Goal: Task Accomplishment & Management: Use online tool/utility

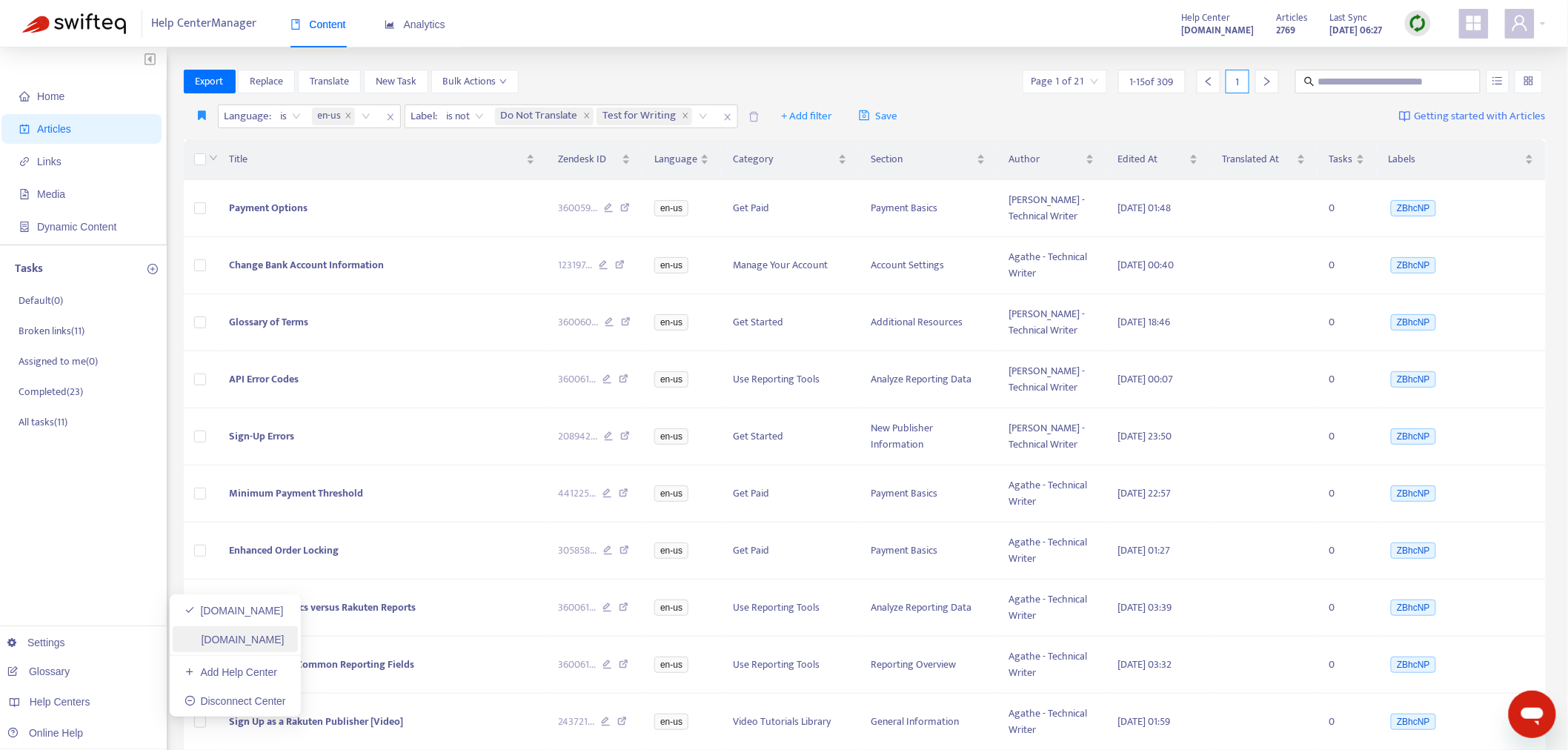
click at [265, 638] on link "[DOMAIN_NAME]" at bounding box center [235, 640] width 100 height 12
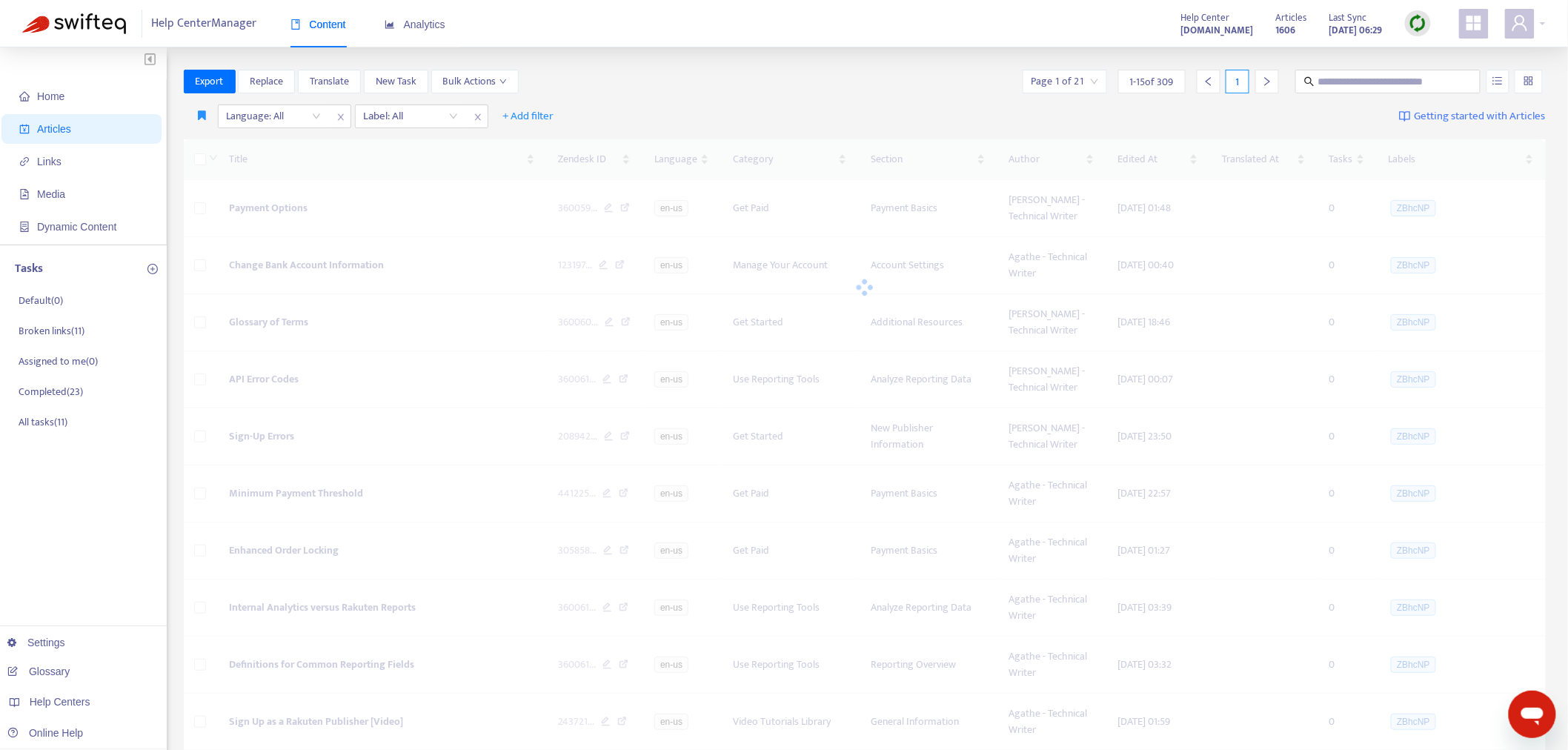
click at [1415, 26] on img at bounding box center [1418, 24] width 18 height 18
click at [1423, 47] on link "Quick Sync" at bounding box center [1449, 53] width 63 height 17
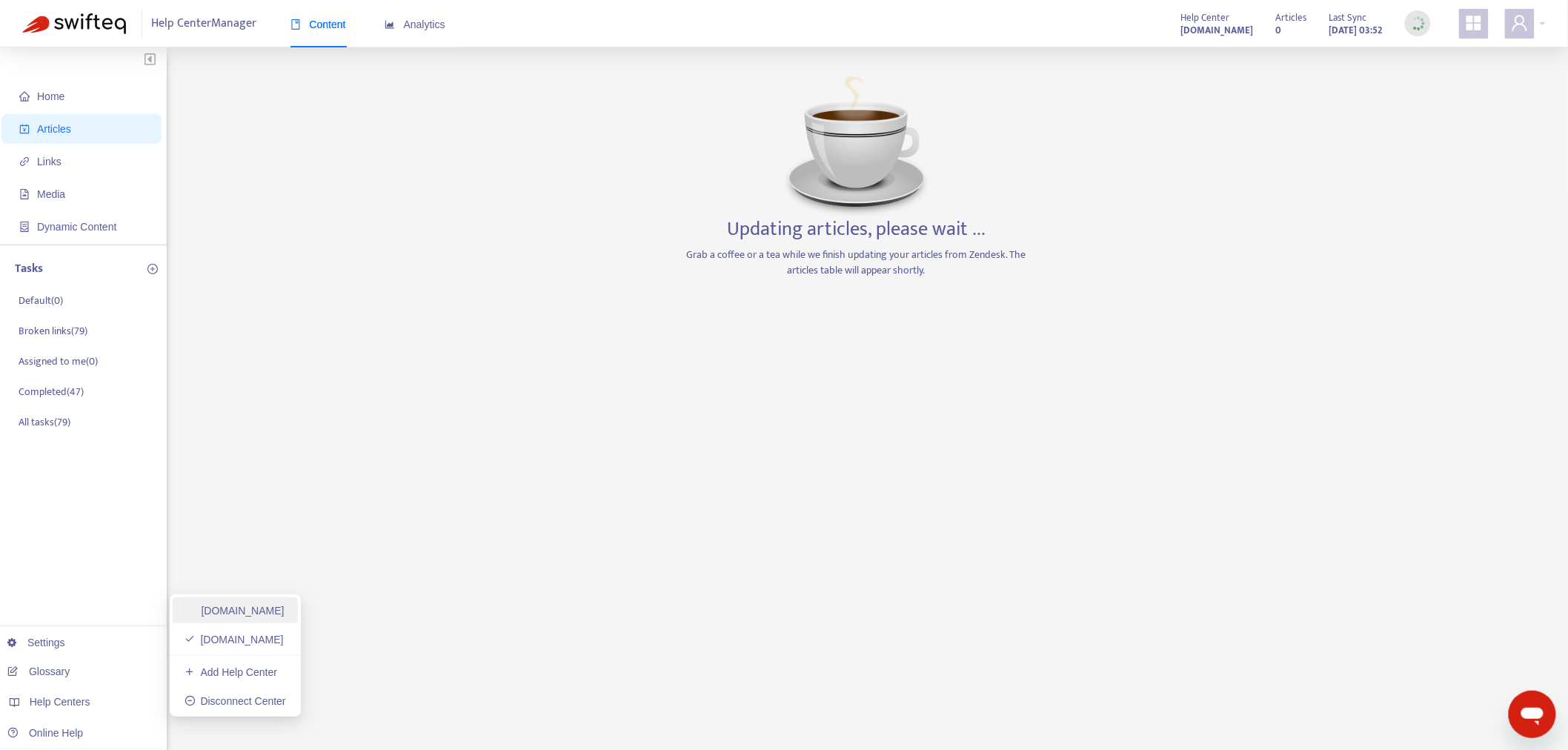
click at [284, 610] on link "[DOMAIN_NAME]" at bounding box center [235, 611] width 100 height 12
click at [679, 252] on div "Home Articles Links Media Dynamic Content Tasks Default ( 0 ) Broken links ( 11…" at bounding box center [784, 503] width 1524 height 867
click at [239, 640] on link "[DOMAIN_NAME]" at bounding box center [235, 640] width 100 height 12
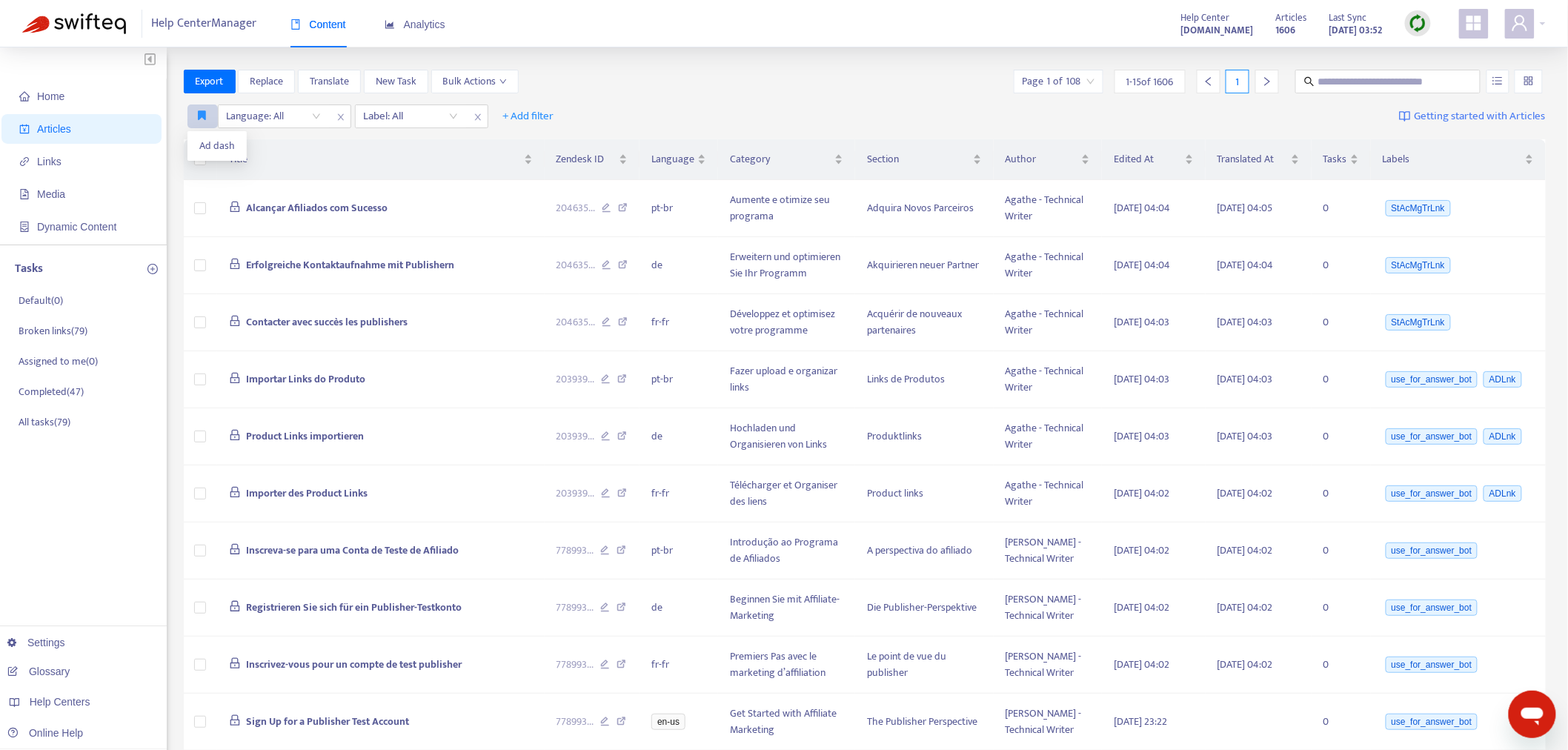
click at [202, 120] on icon "button" at bounding box center [202, 115] width 8 height 11
click at [211, 144] on span "Ad dash" at bounding box center [217, 145] width 36 height 16
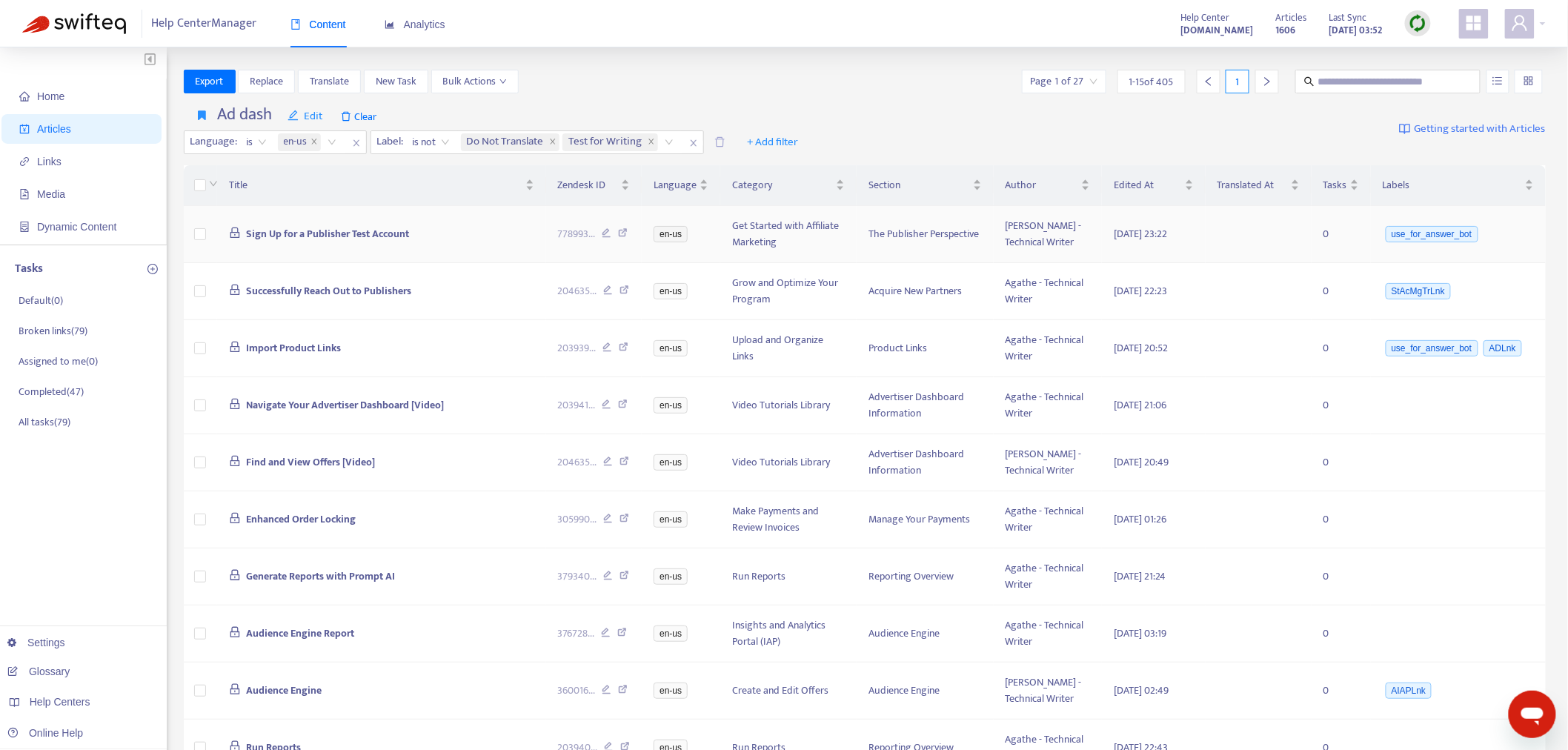
click at [344, 226] on span "Sign Up for a Publisher Test Account" at bounding box center [328, 233] width 163 height 17
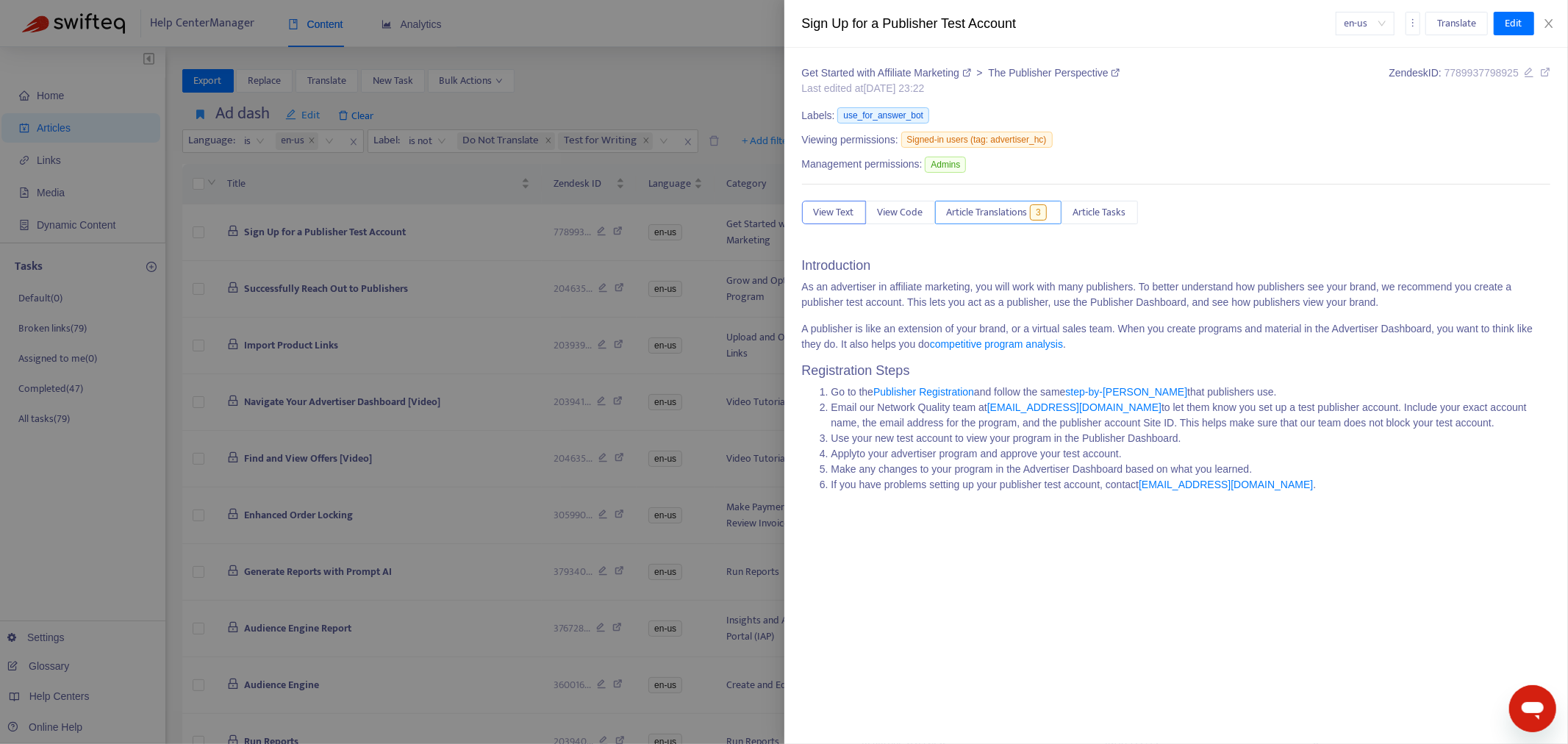
click at [978, 207] on span "Article Translations" at bounding box center [987, 212] width 81 height 16
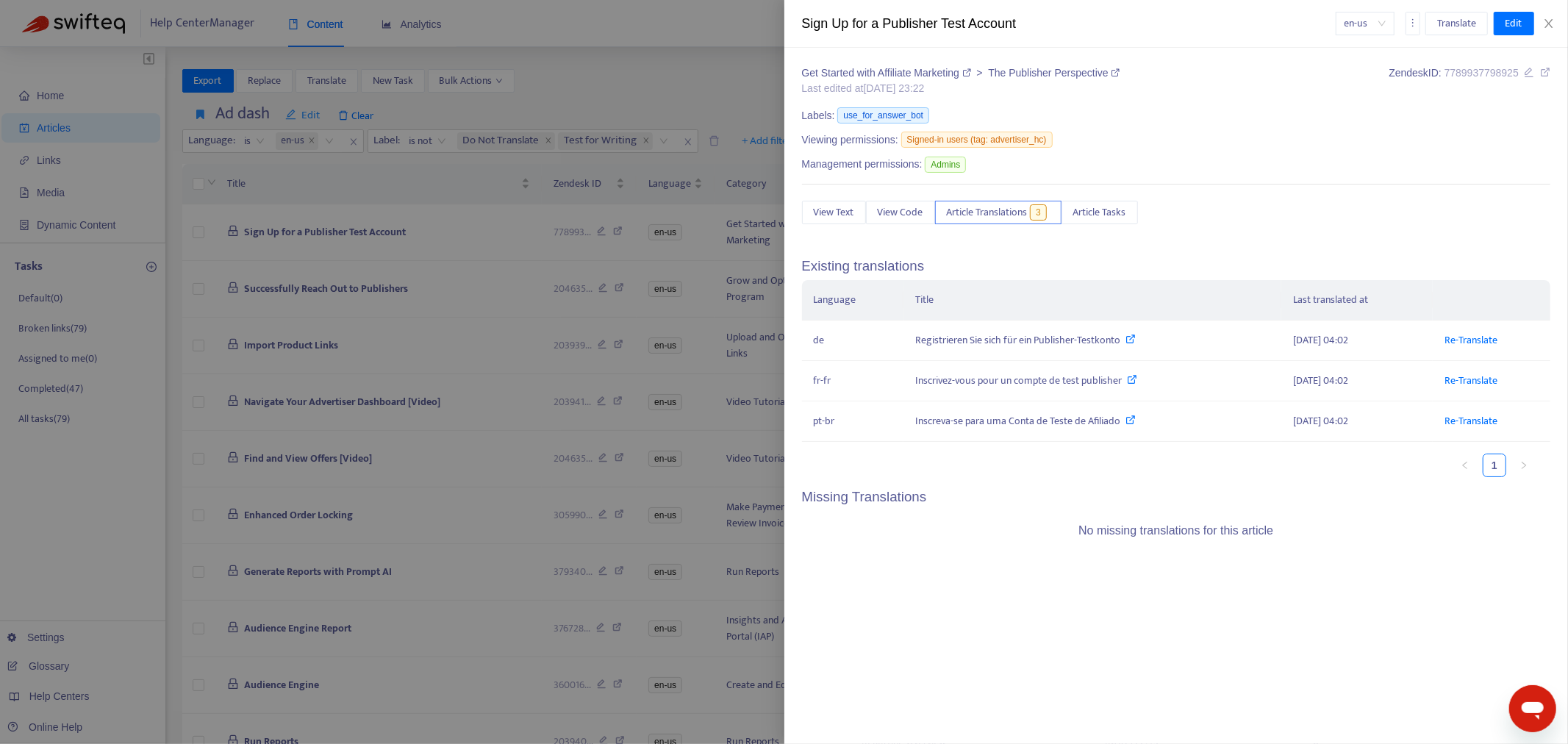
click at [620, 97] on div at bounding box center [784, 372] width 1568 height 744
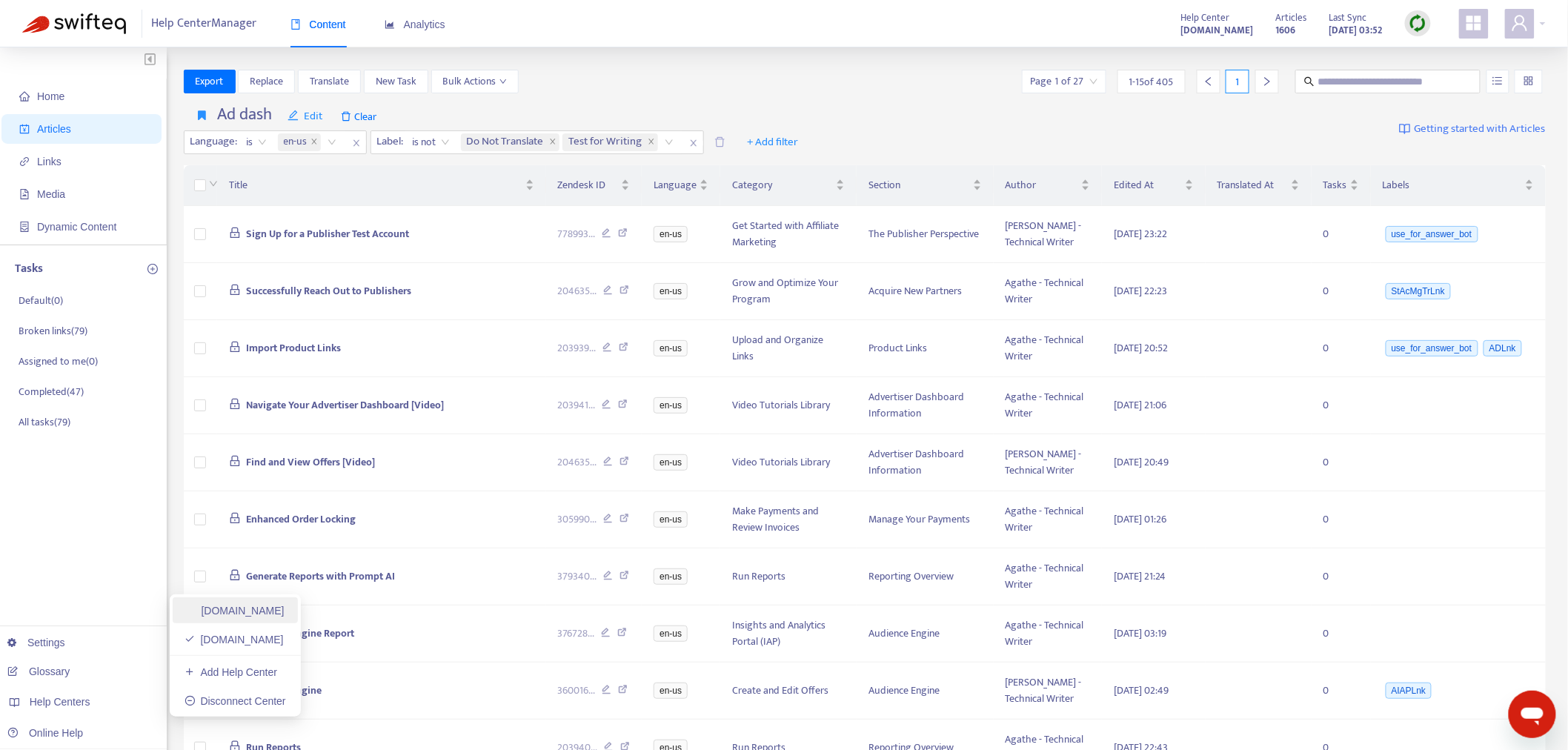
click at [246, 611] on link "[DOMAIN_NAME]" at bounding box center [235, 611] width 100 height 12
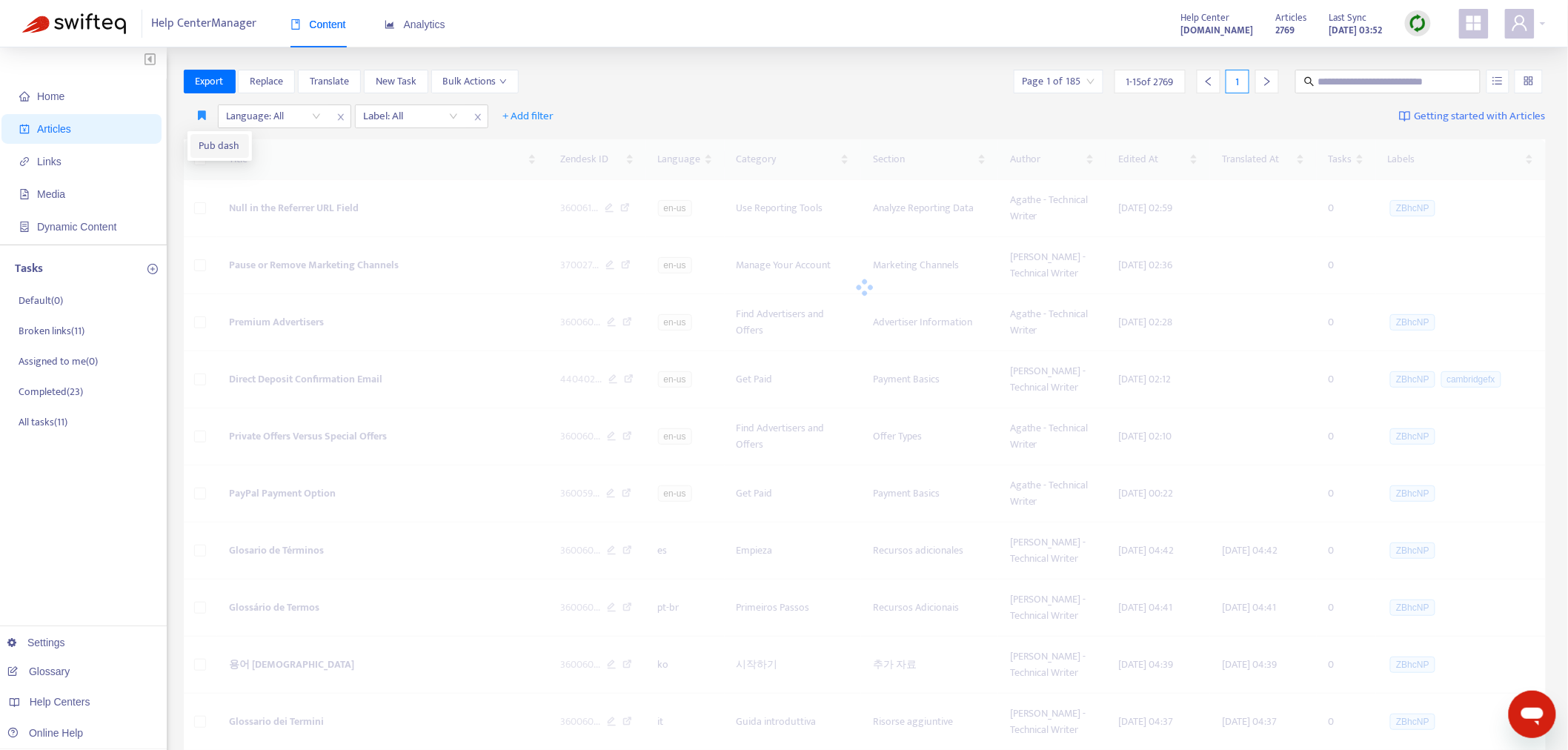
click at [201, 138] on span "Pub dash" at bounding box center [220, 145] width 41 height 16
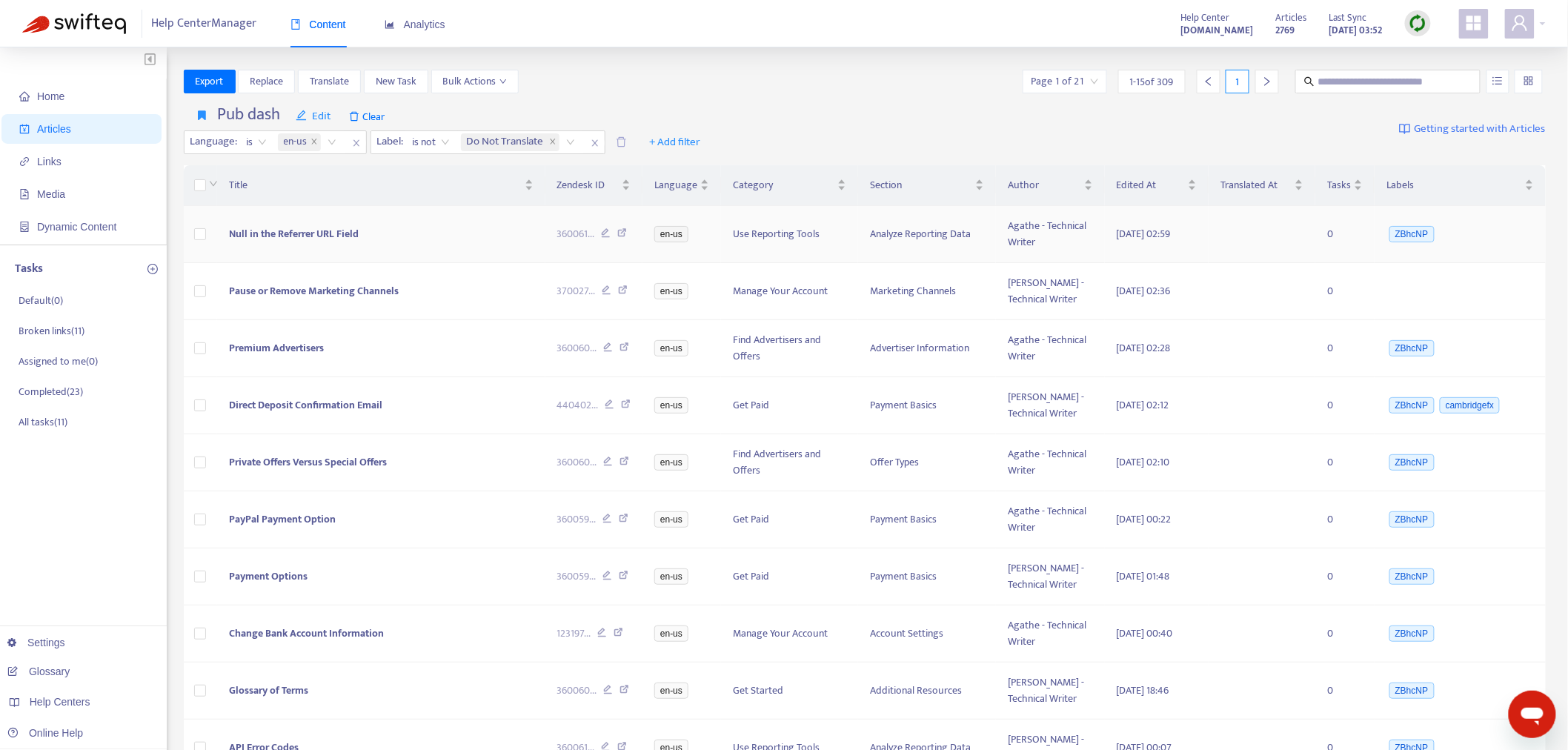
click at [275, 225] on span "Null in the Referrer URL Field" at bounding box center [293, 233] width 130 height 17
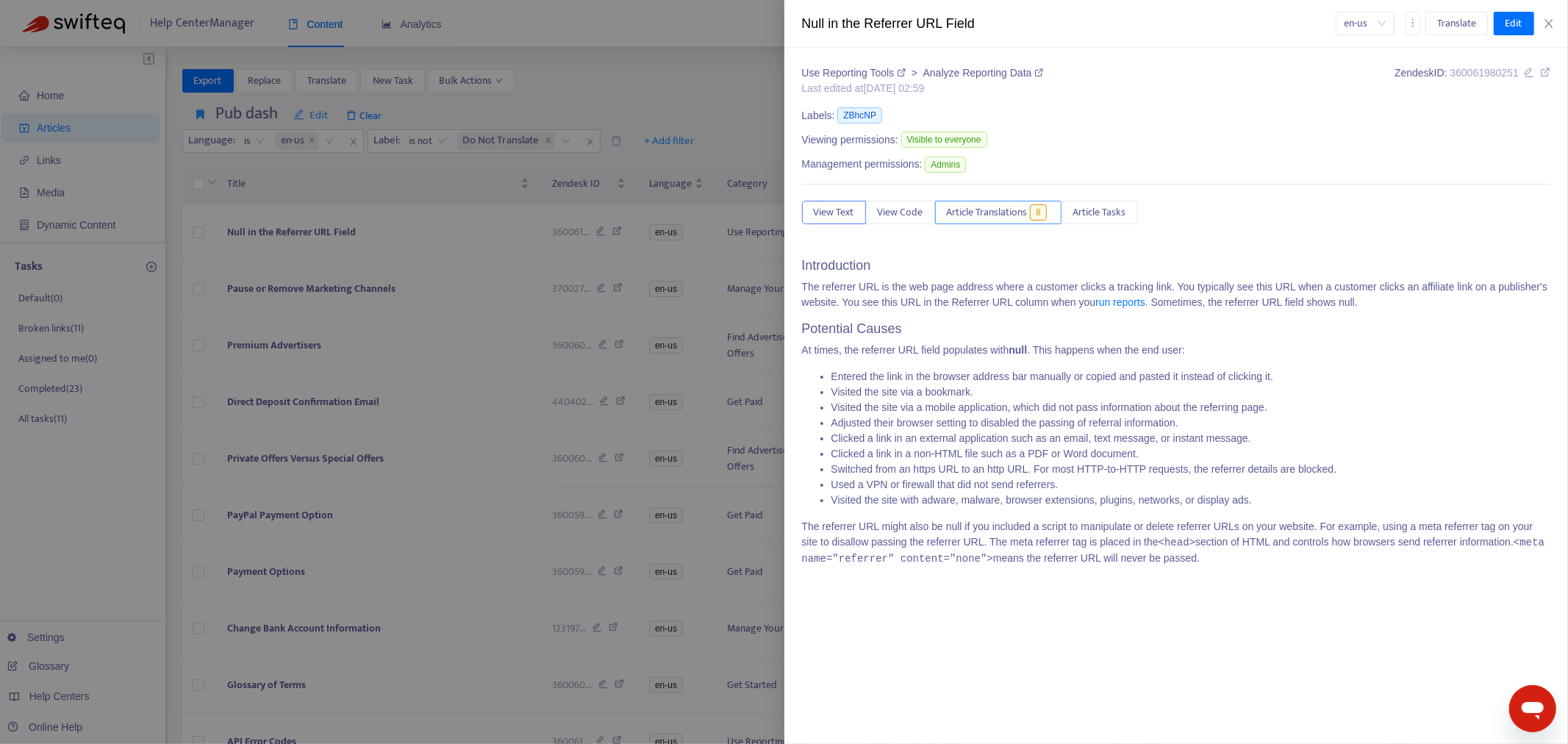
click at [982, 204] on button "Article Translations 8" at bounding box center [998, 212] width 127 height 23
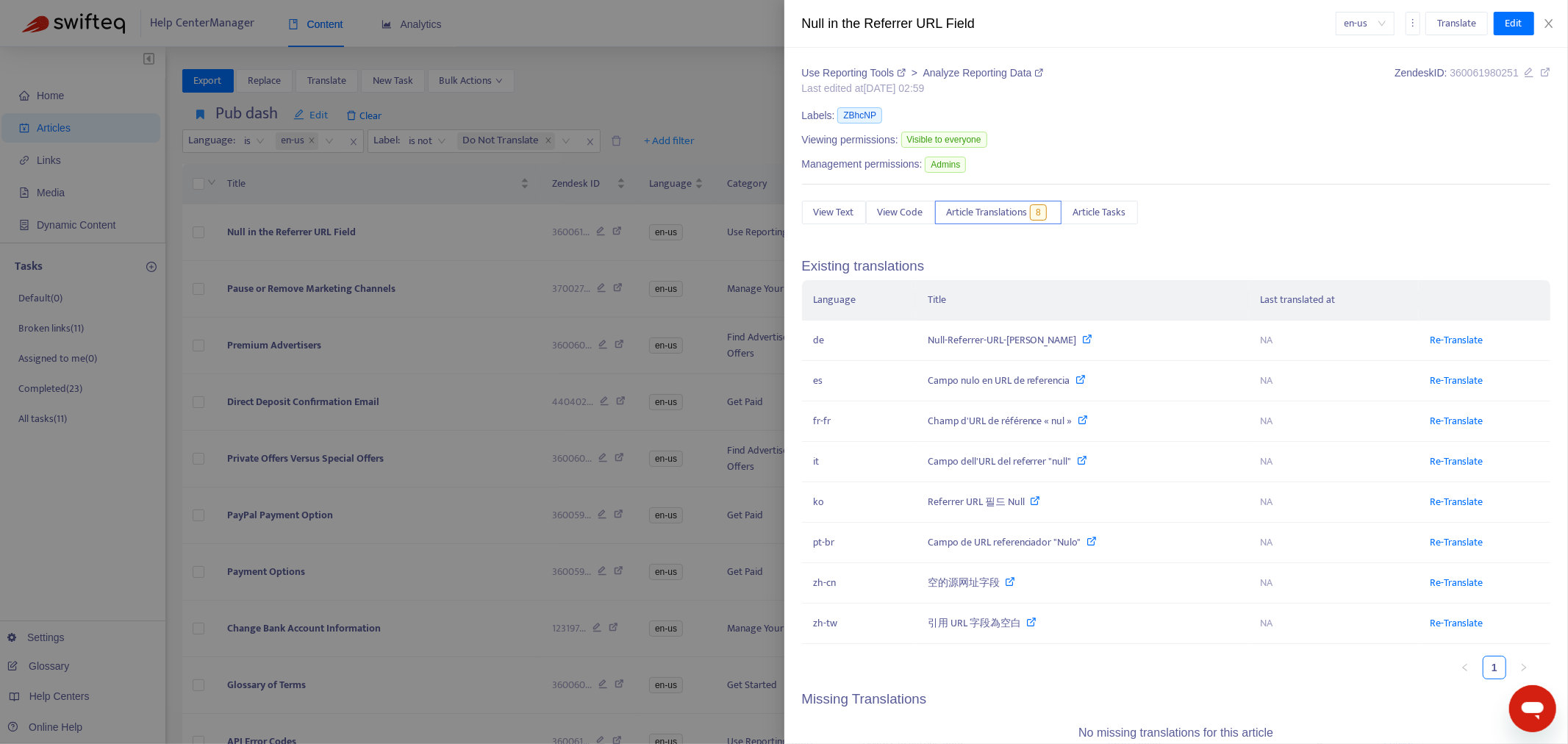
click at [277, 241] on div at bounding box center [784, 372] width 1568 height 744
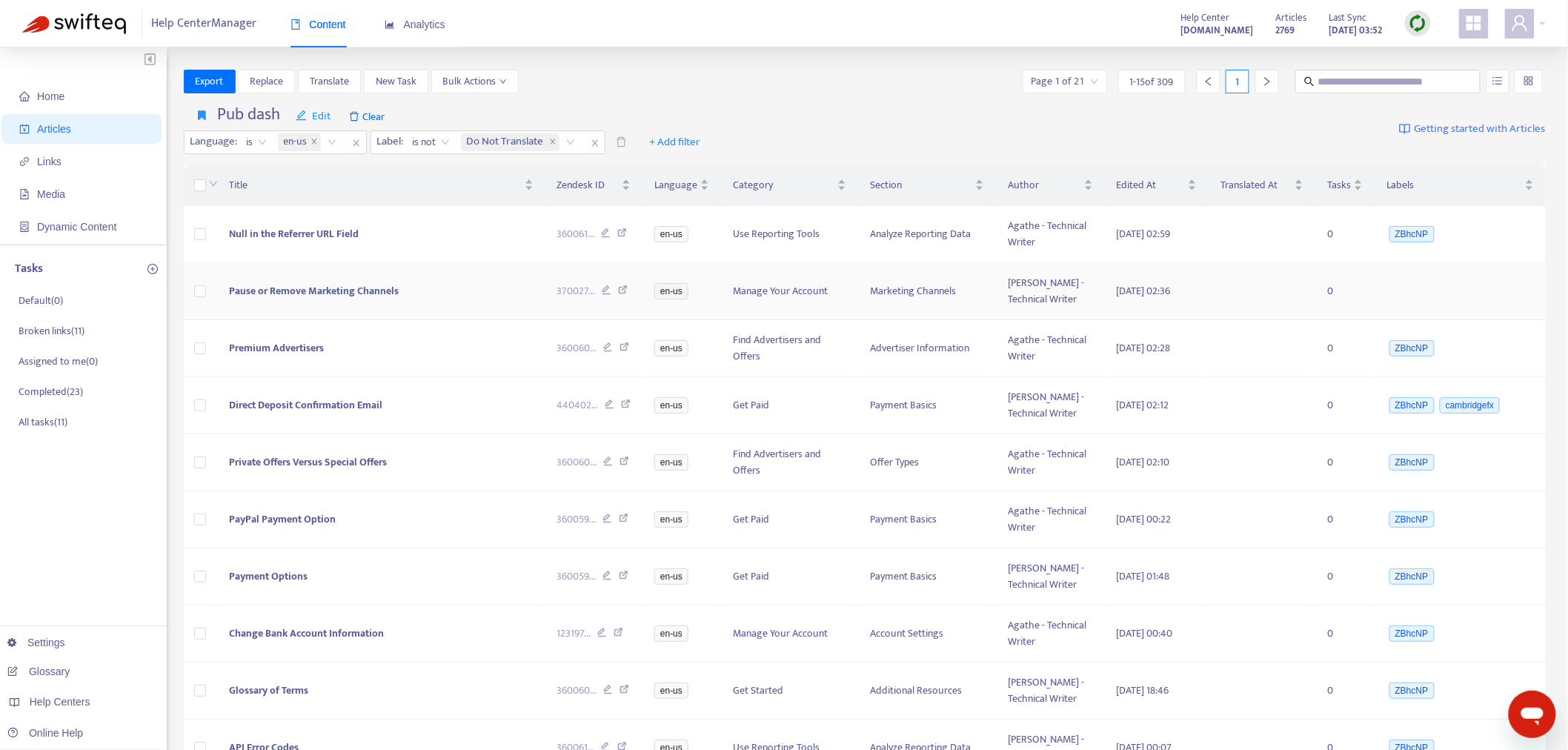
click at [280, 290] on span "Pause or Remove Marketing Channels" at bounding box center [313, 291] width 169 height 17
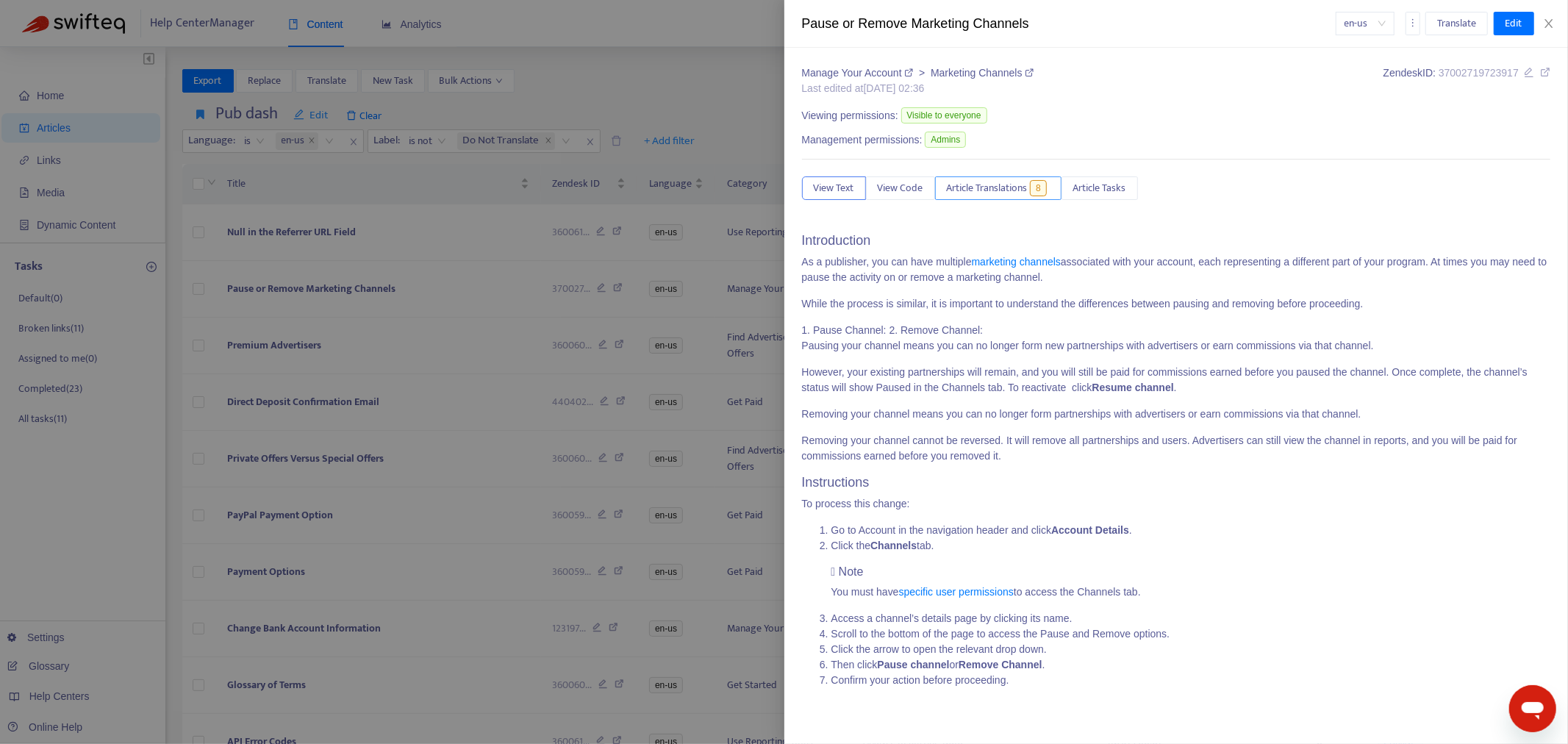
click at [1023, 187] on span "Article Translations" at bounding box center [987, 188] width 81 height 16
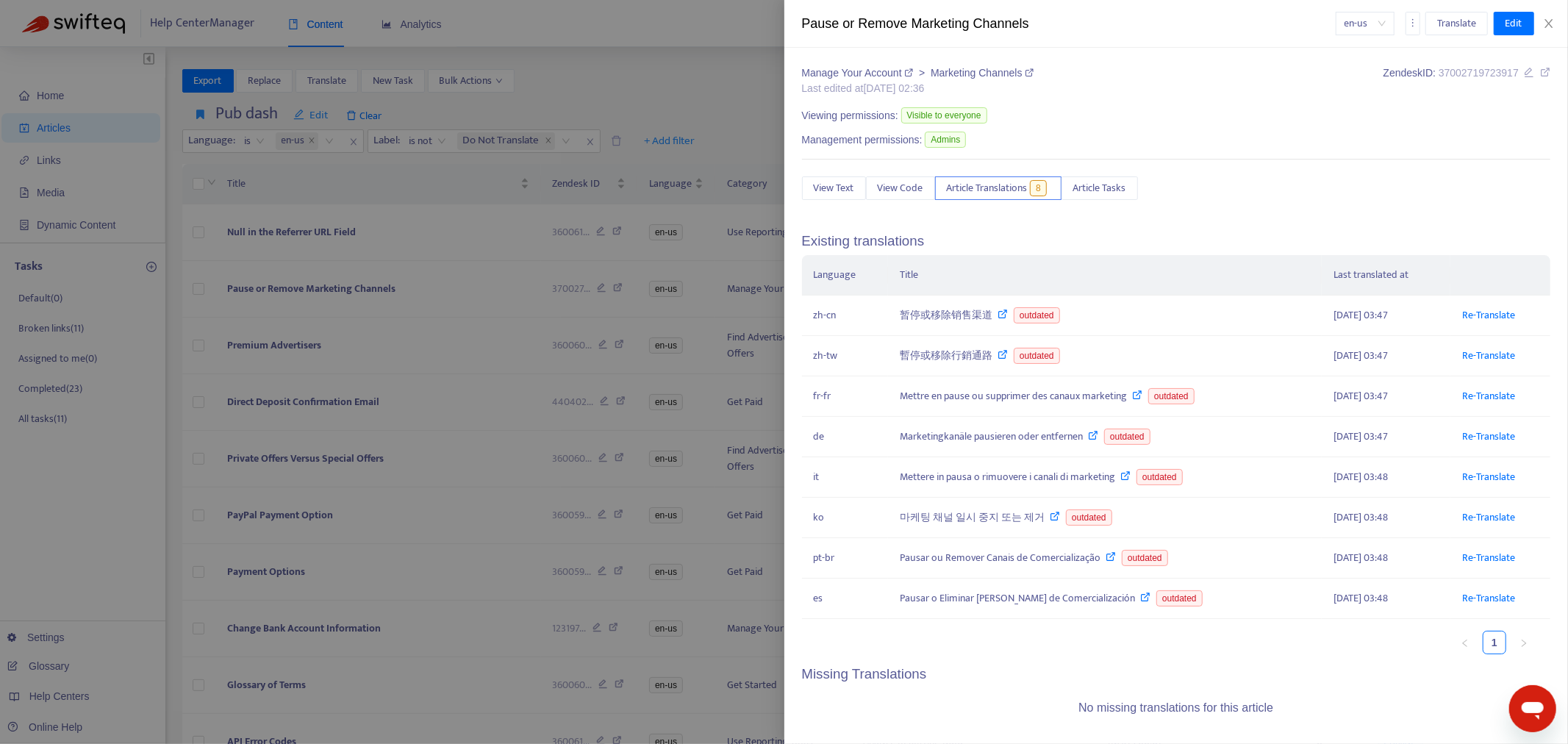
click at [233, 335] on div at bounding box center [784, 372] width 1568 height 744
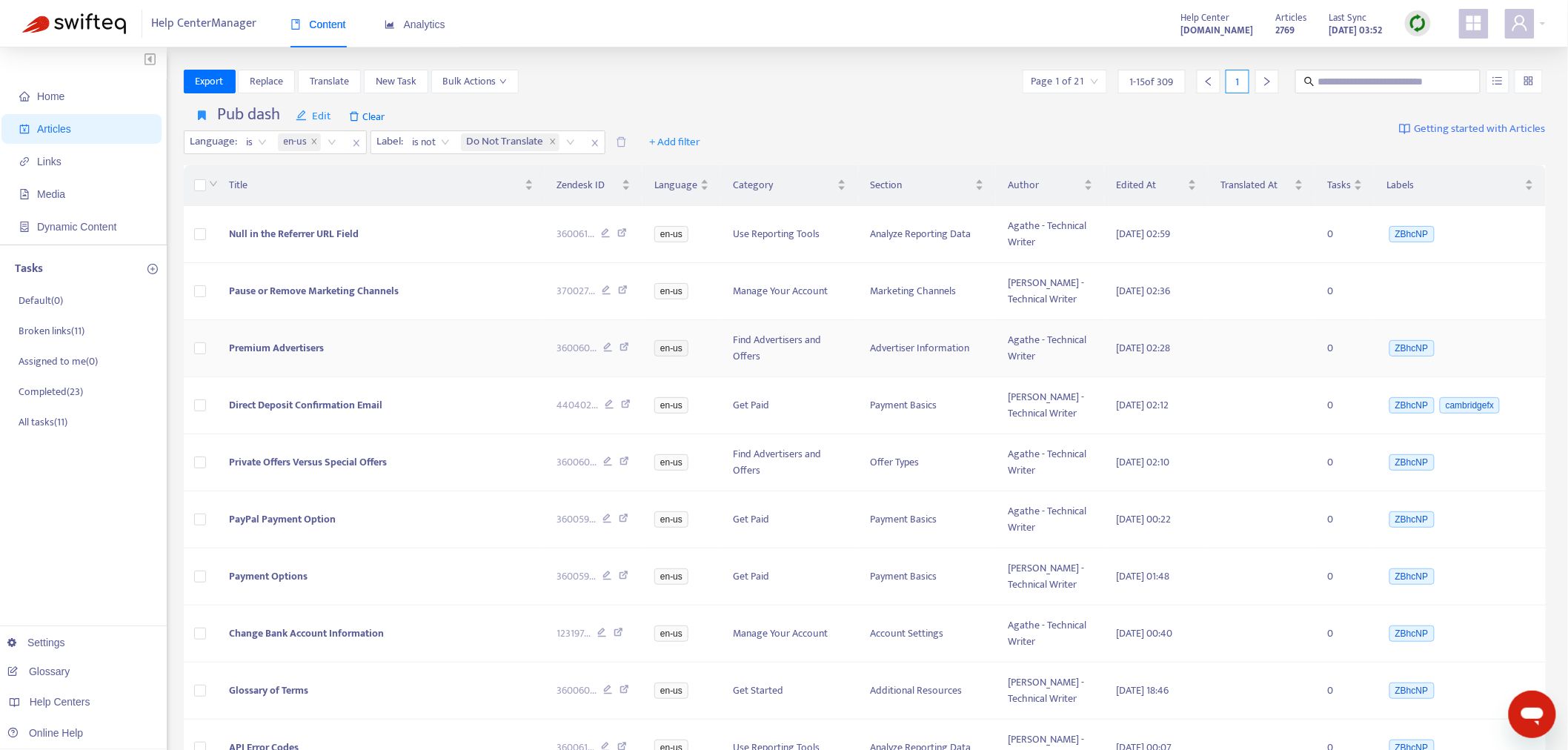
click at [307, 348] on span "Premium Advertisers" at bounding box center [276, 348] width 95 height 17
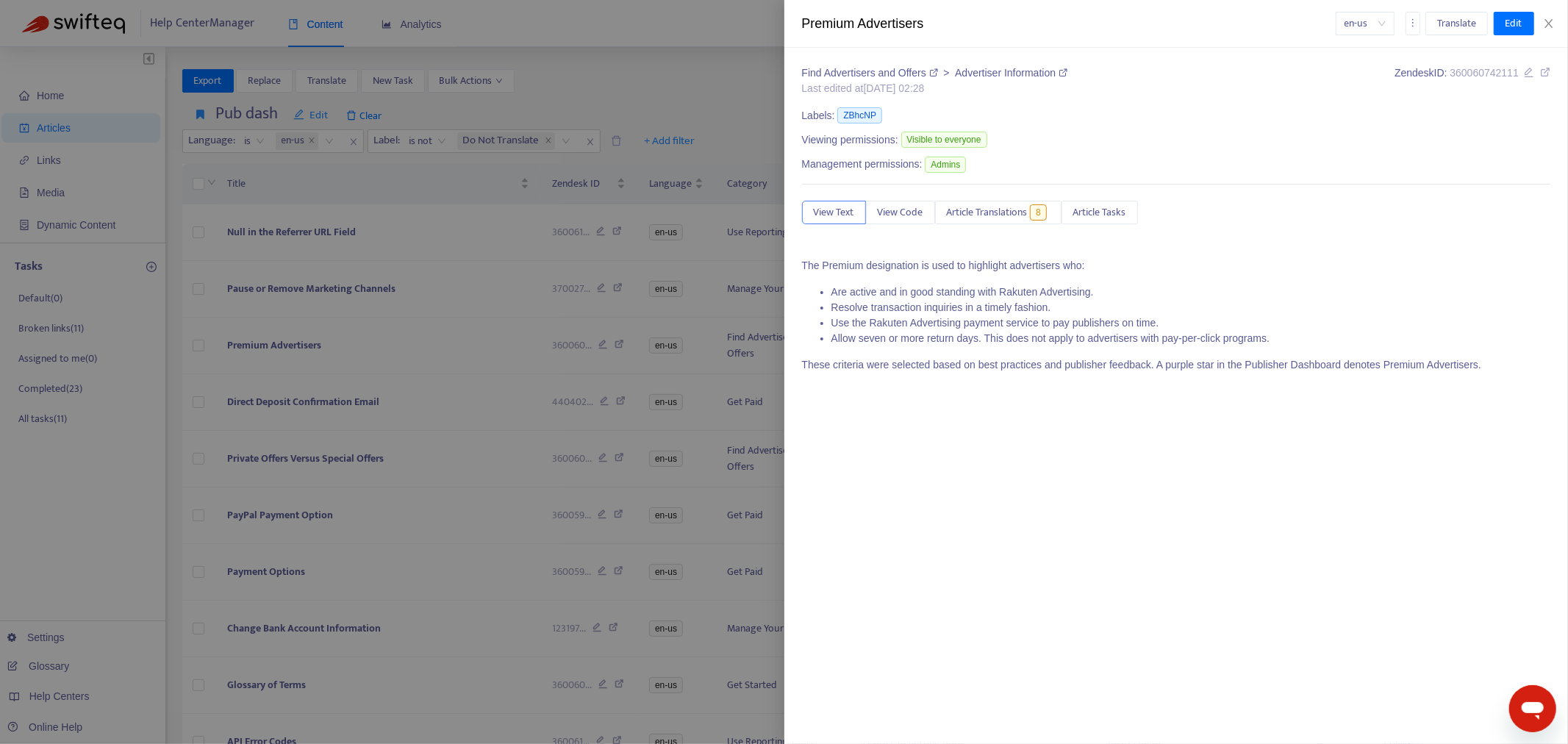
click at [1031, 191] on div "Find Advertisers and Offers > Advertiser Information Last edited at [DATE] 02:2…" at bounding box center [1177, 225] width 749 height 318
click at [1018, 208] on span "Article Translations" at bounding box center [987, 212] width 81 height 16
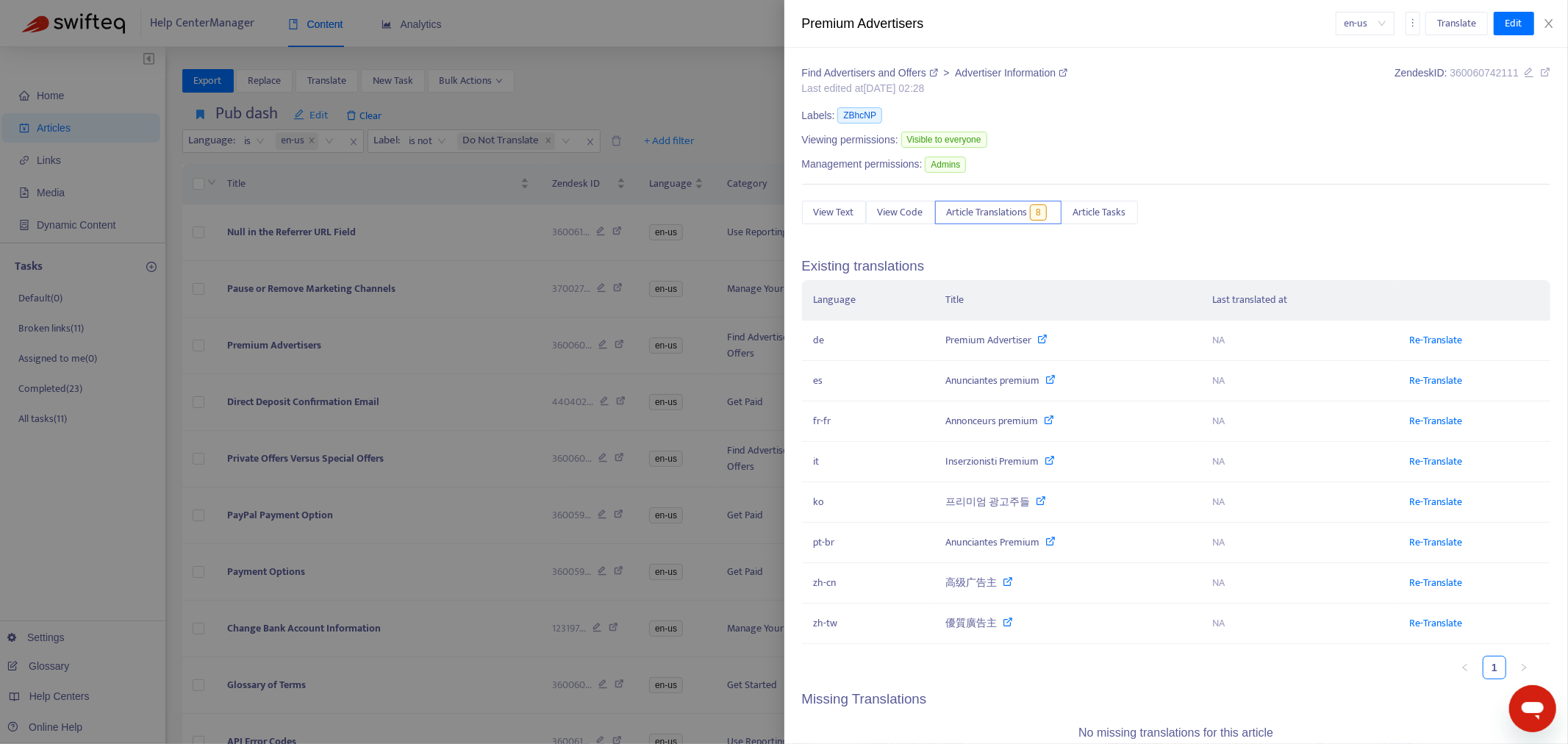
click at [311, 372] on div at bounding box center [784, 372] width 1568 height 744
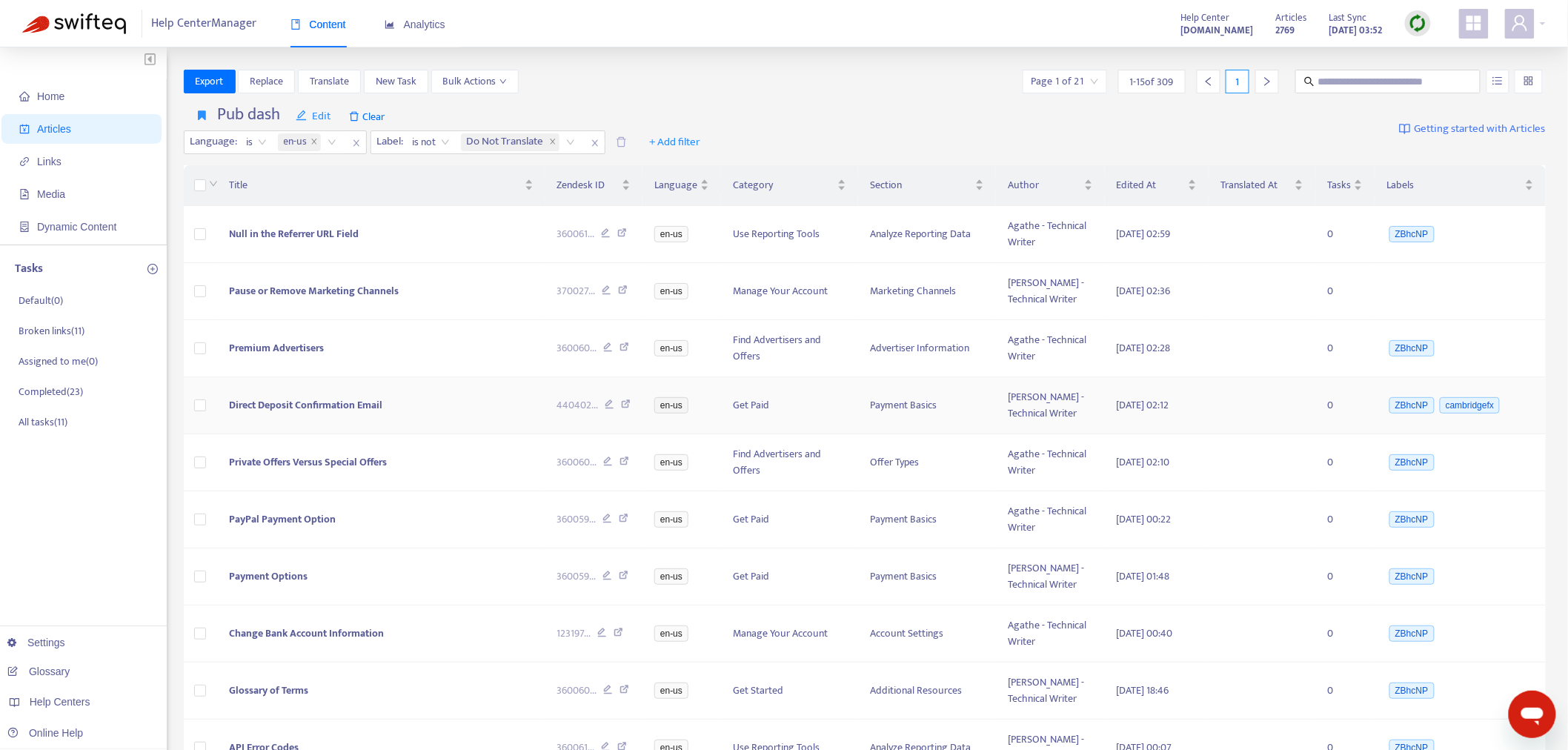
click at [328, 395] on td "Direct Deposit Confirmation Email" at bounding box center [381, 405] width 328 height 57
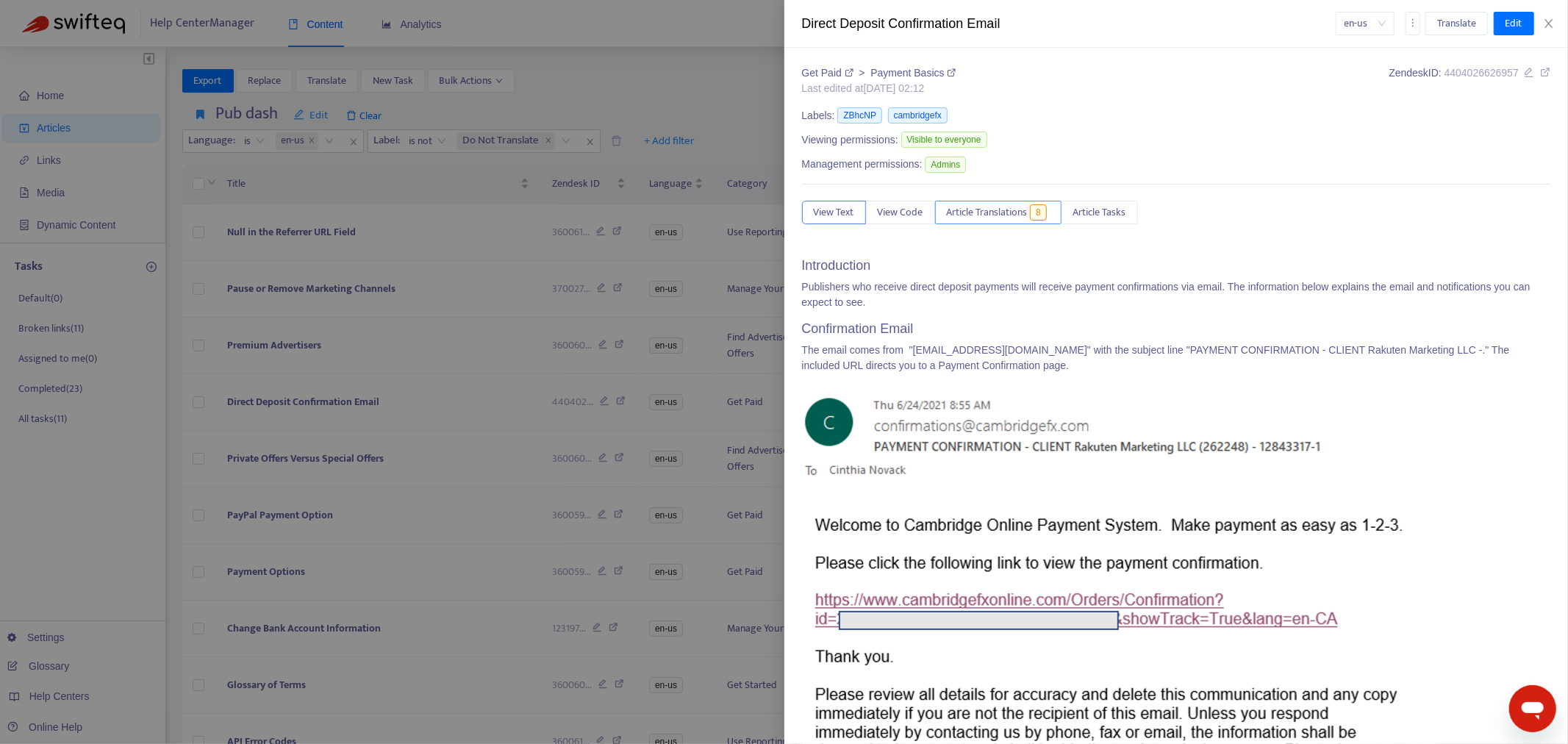
click at [1006, 210] on span "Article Translations" at bounding box center [987, 212] width 81 height 16
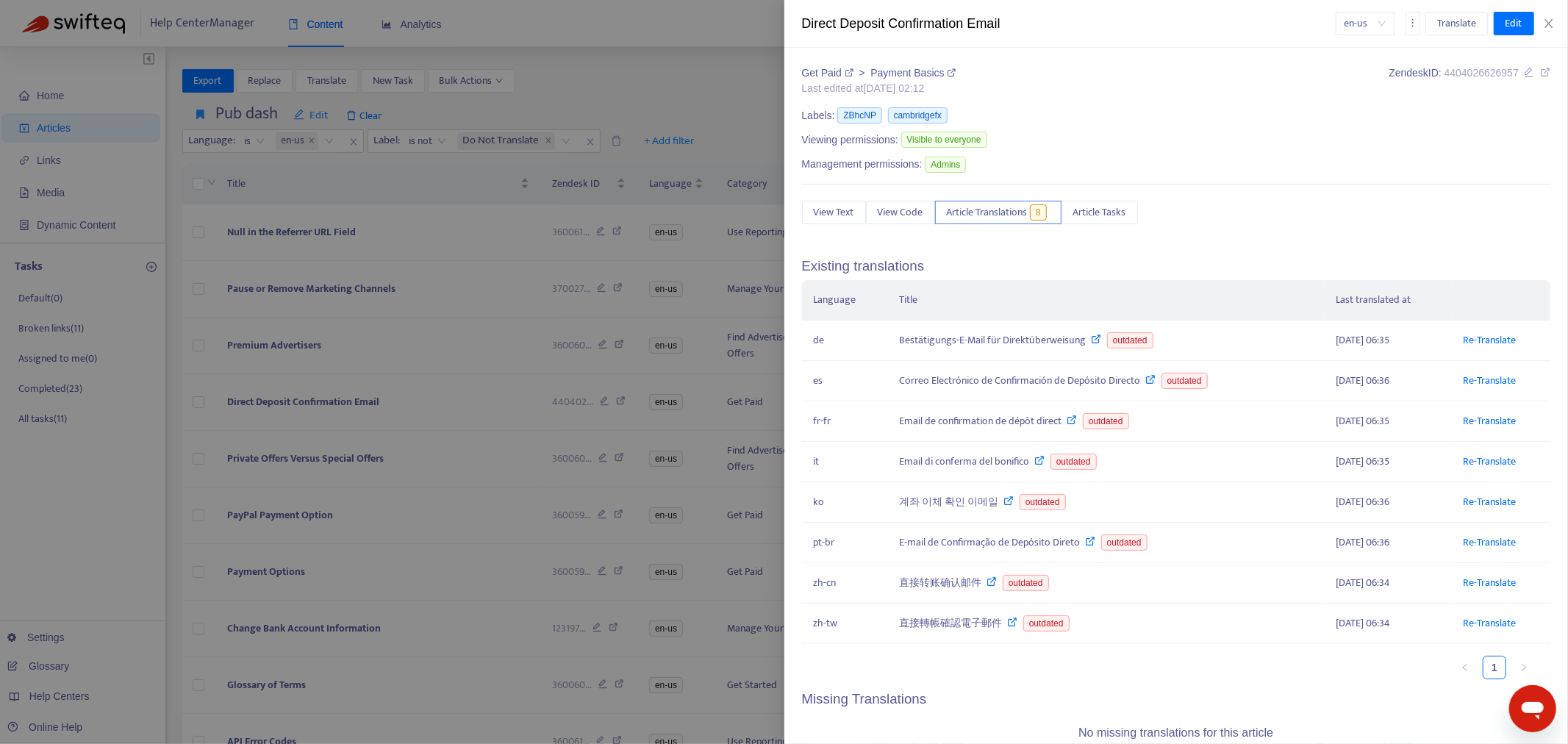
click at [332, 412] on div at bounding box center [784, 372] width 1568 height 744
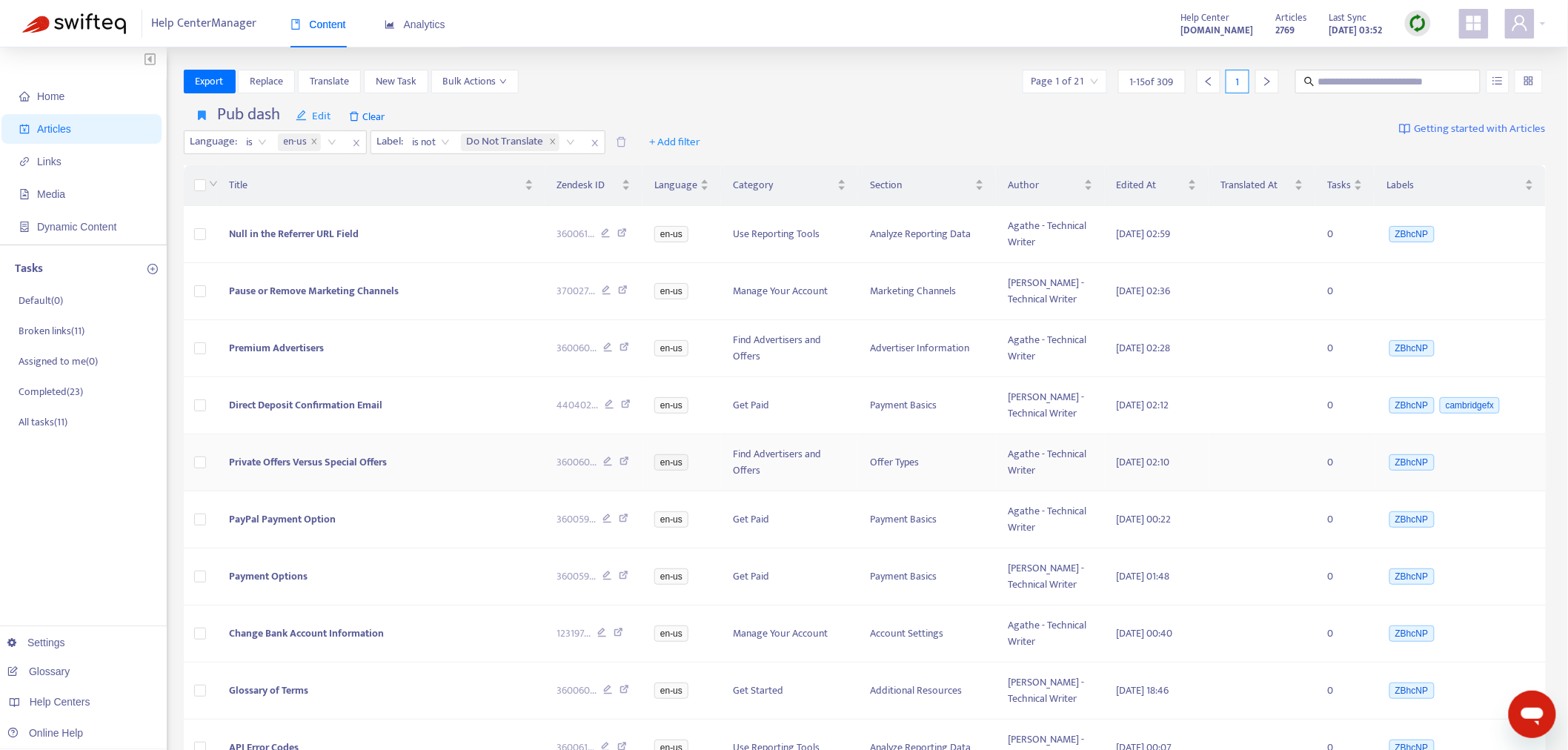
click at [346, 462] on span "Private Offers Versus Special Offers" at bounding box center [308, 462] width 158 height 17
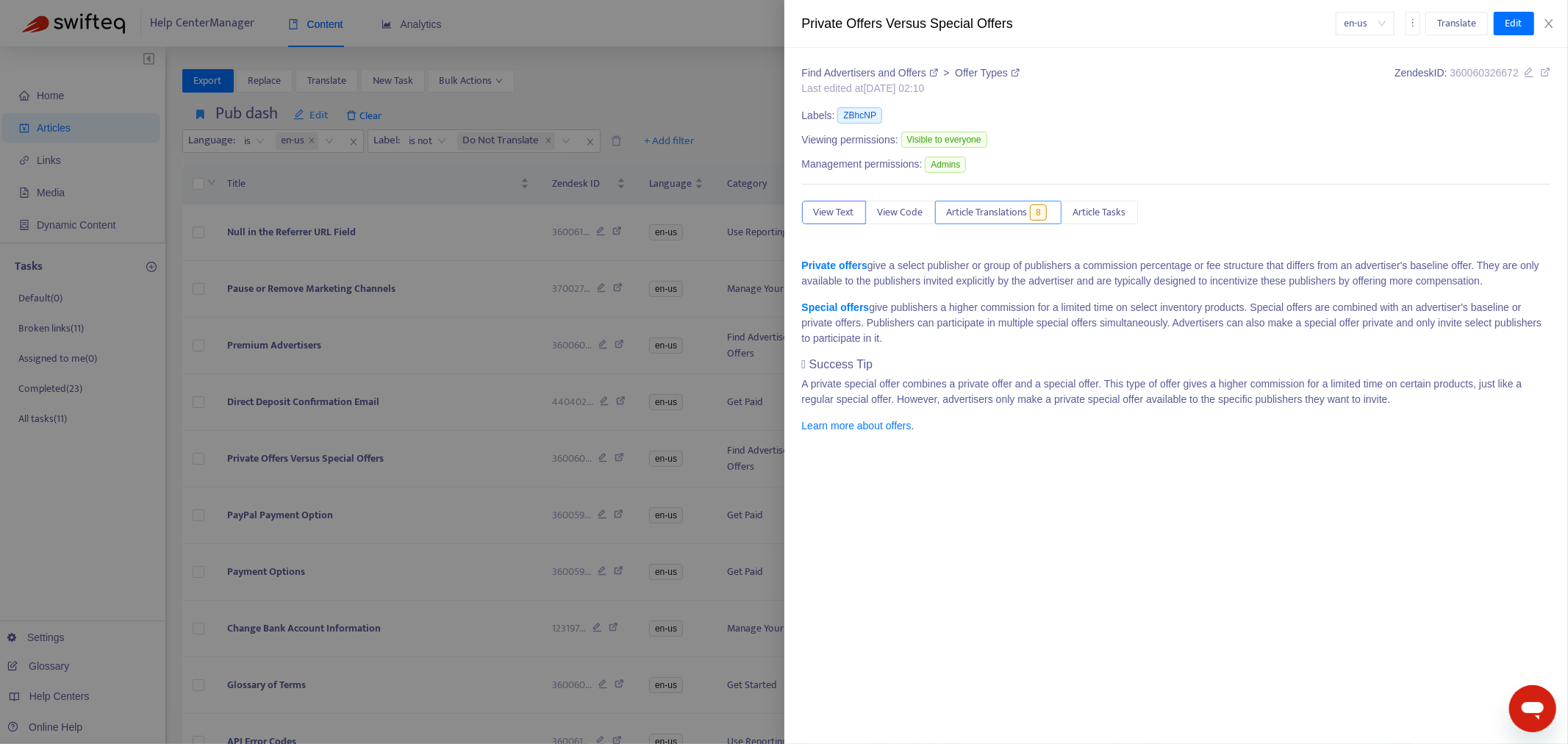
click at [1027, 210] on span "Article Translations" at bounding box center [987, 212] width 81 height 16
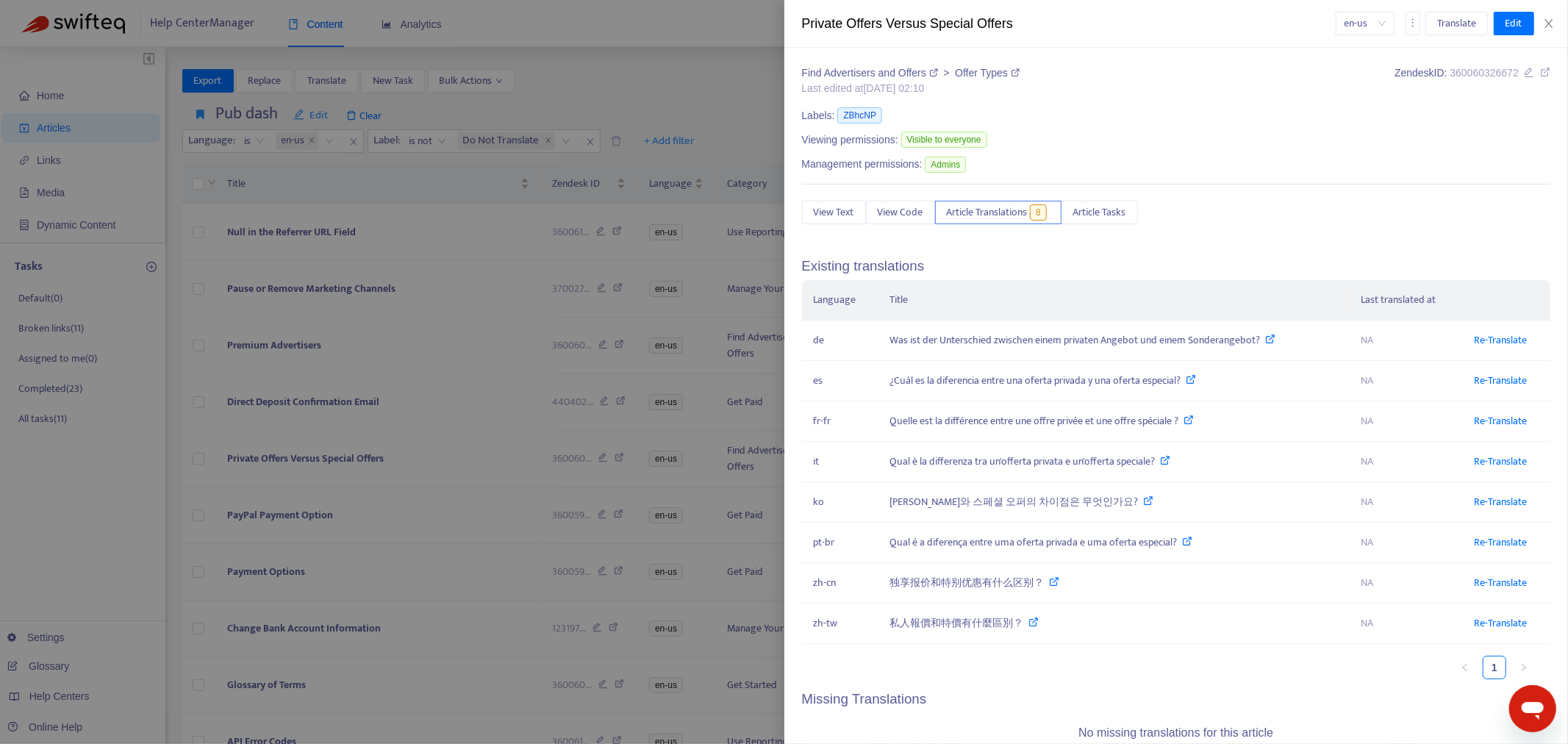
click at [321, 465] on div at bounding box center [784, 372] width 1568 height 744
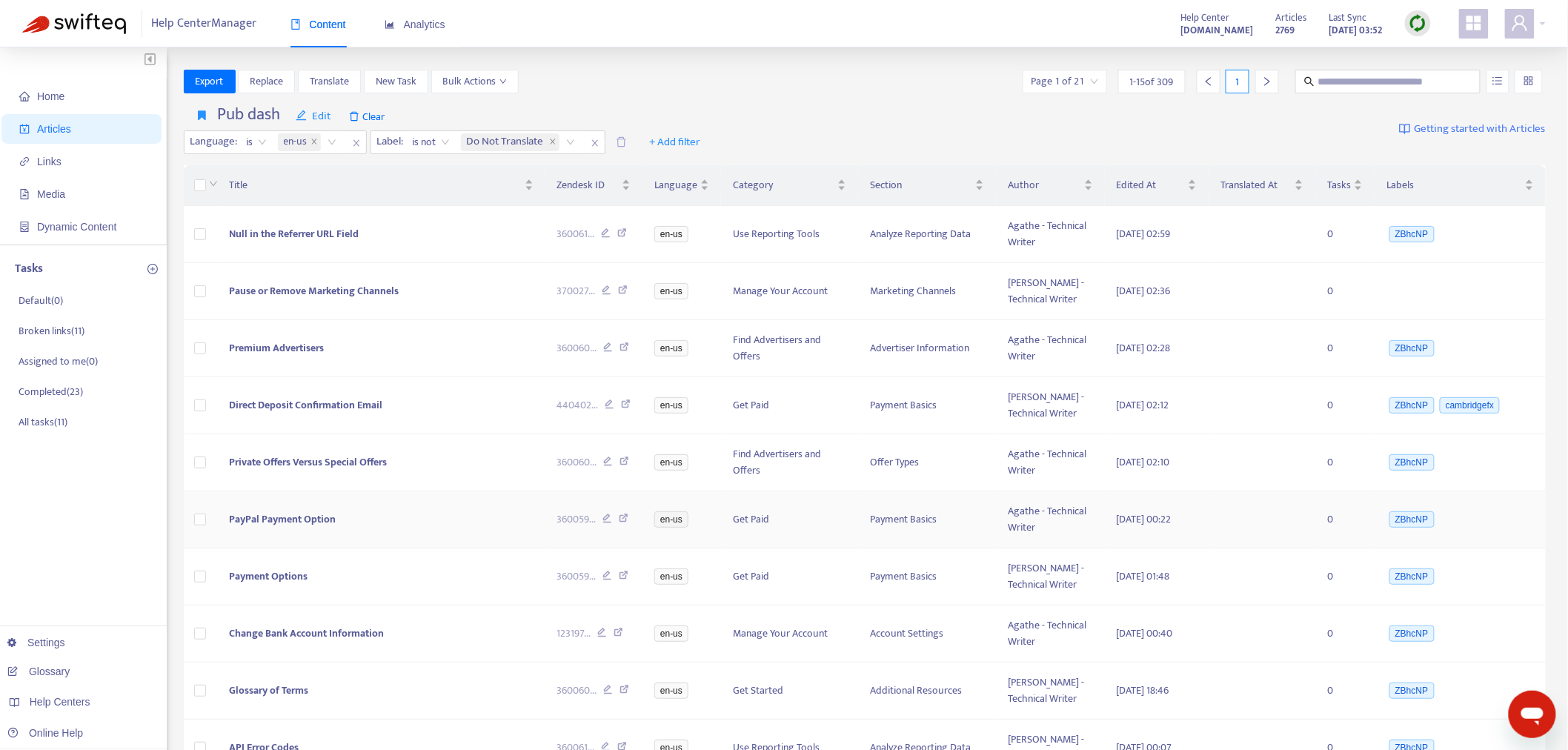
click at [306, 514] on span "PayPal Payment Option" at bounding box center [282, 519] width 106 height 17
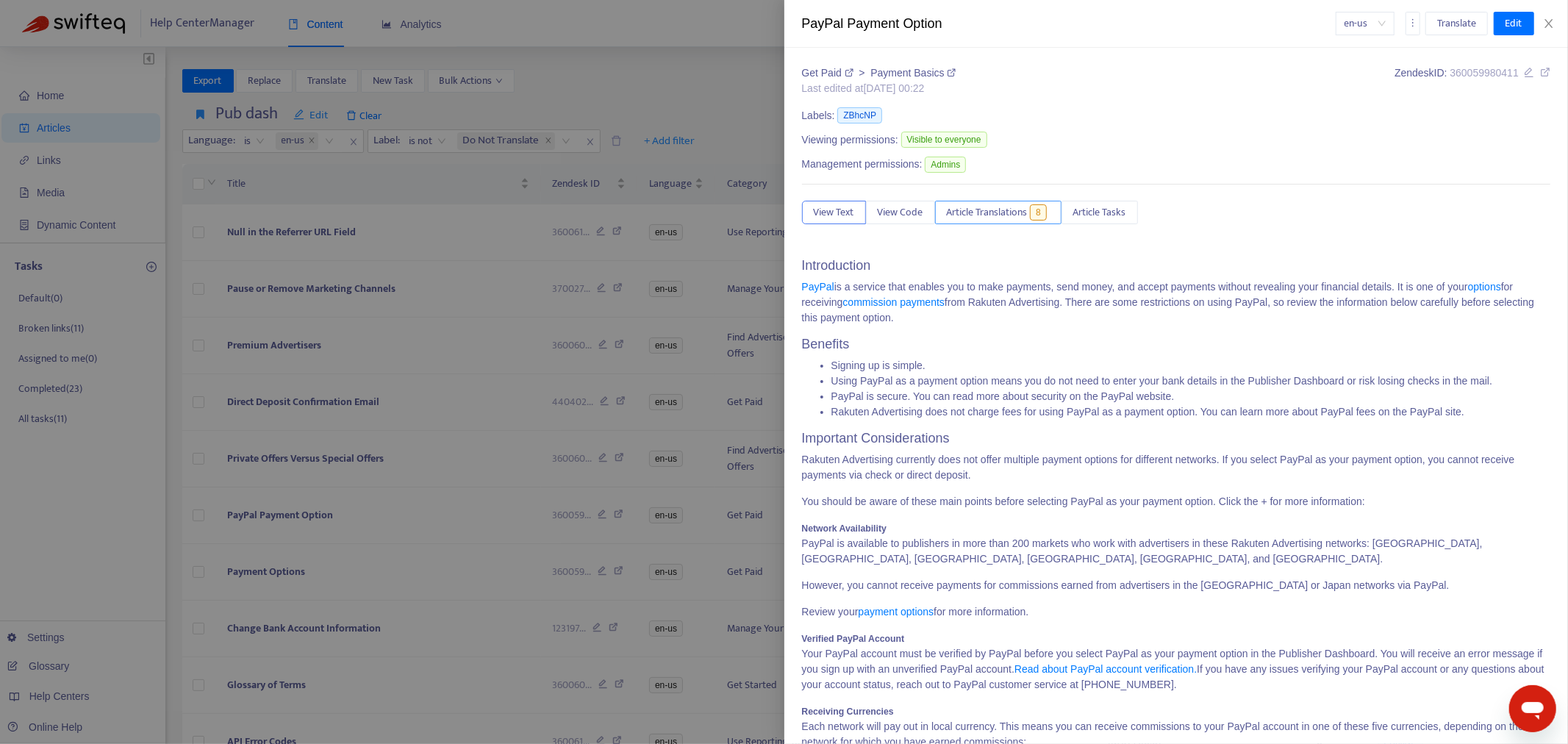
click at [986, 201] on button "Article Translations 8" at bounding box center [998, 212] width 127 height 23
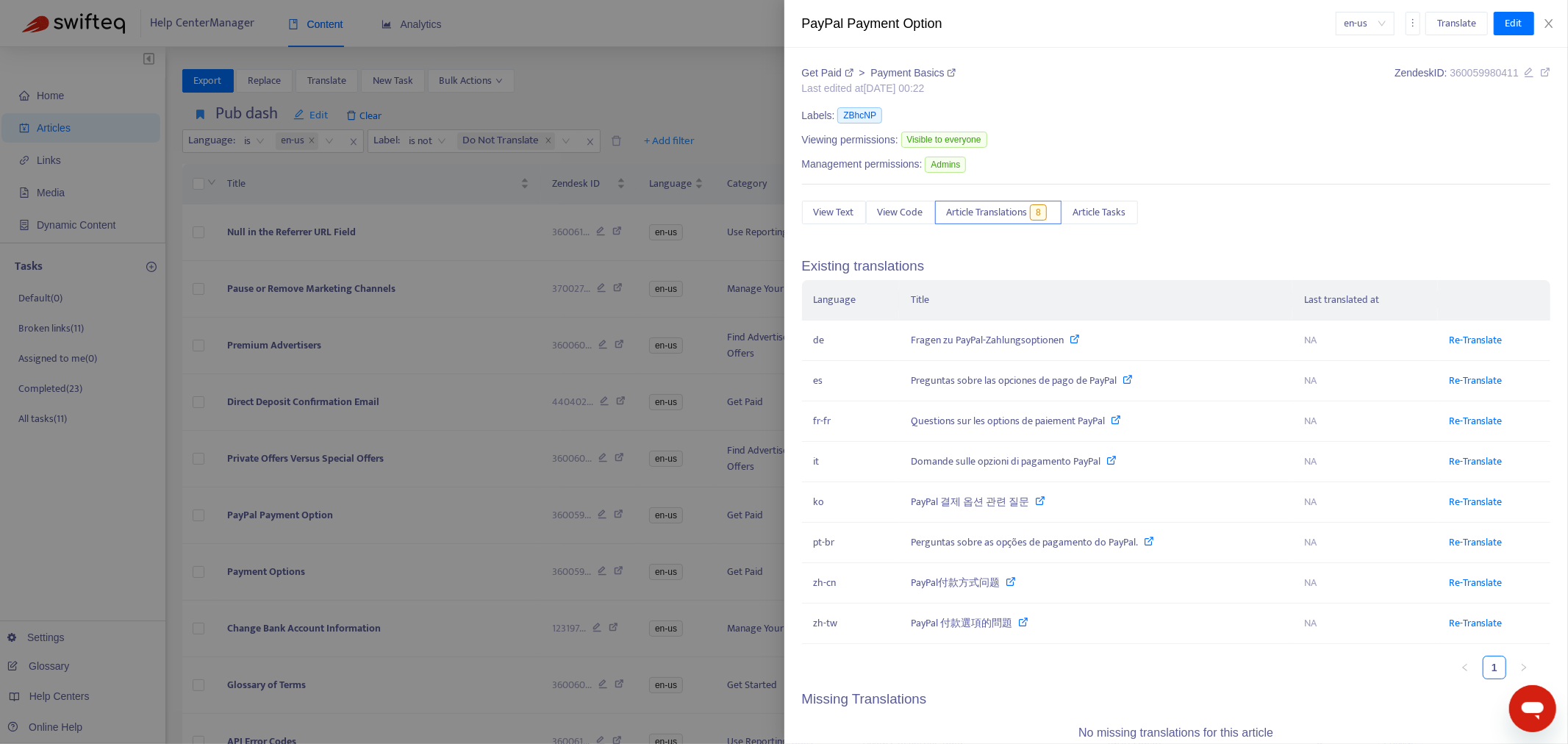
click at [271, 515] on div at bounding box center [784, 372] width 1568 height 744
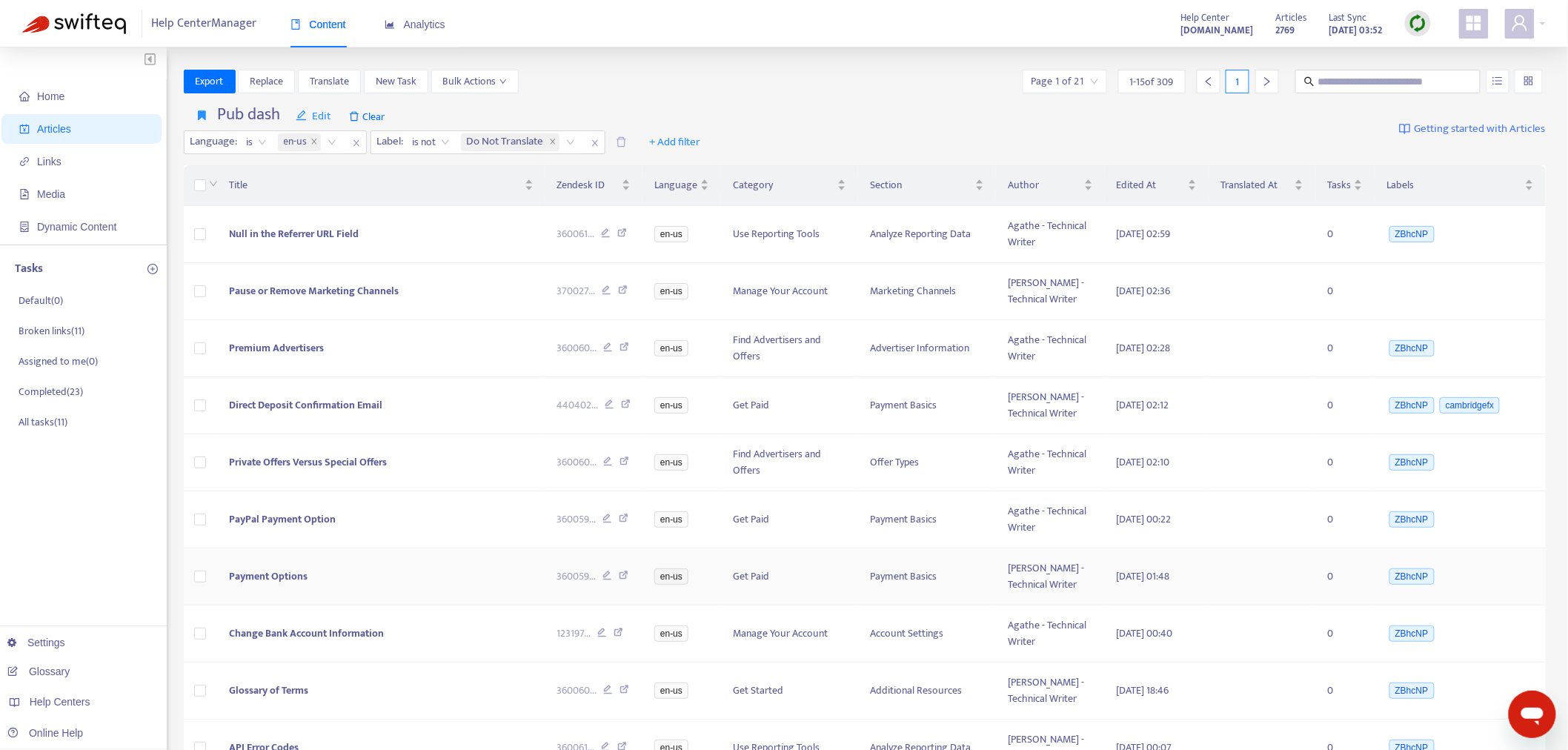
click at [298, 571] on span "Payment Options" at bounding box center [268, 576] width 78 height 17
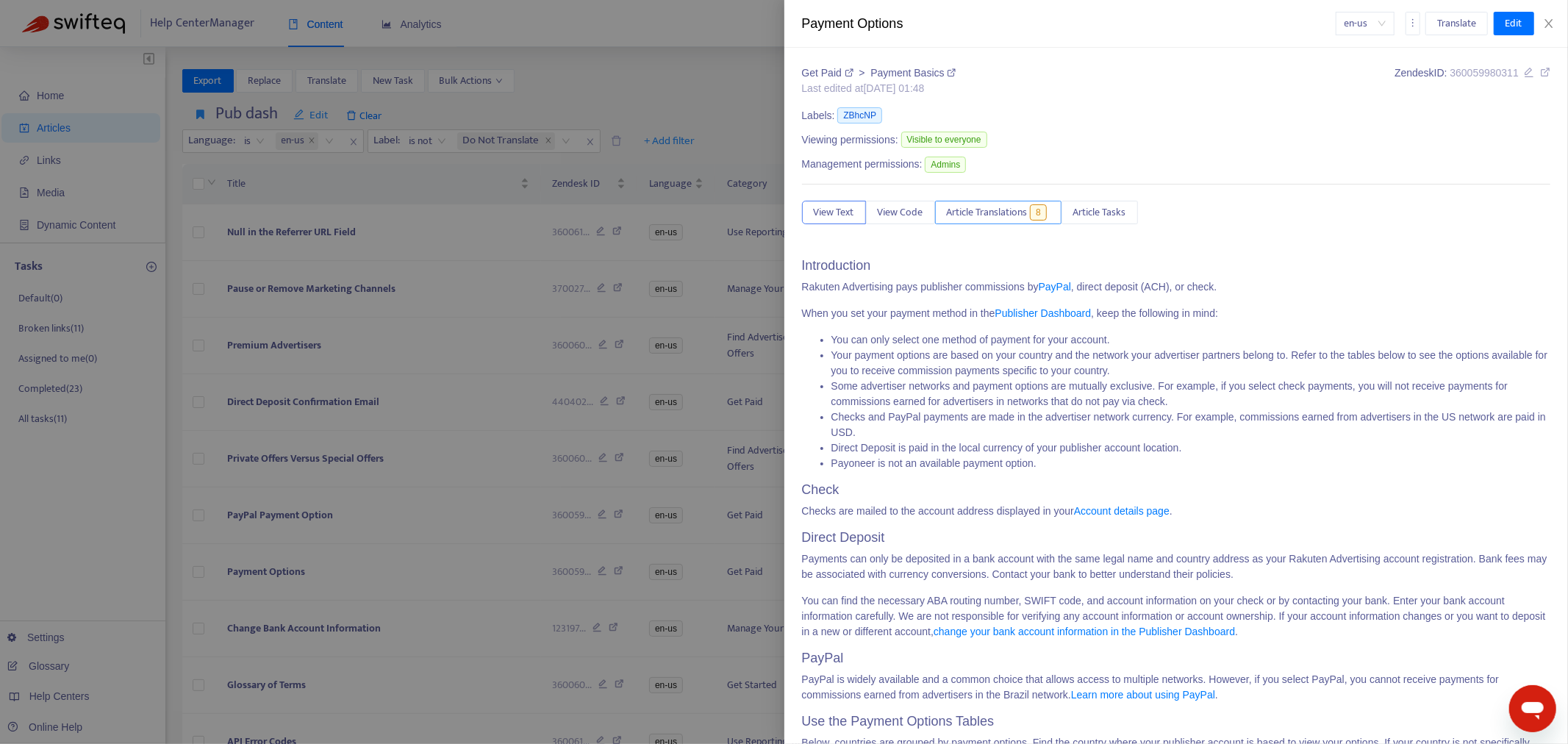
click at [1024, 209] on span "Article Translations" at bounding box center [987, 212] width 81 height 16
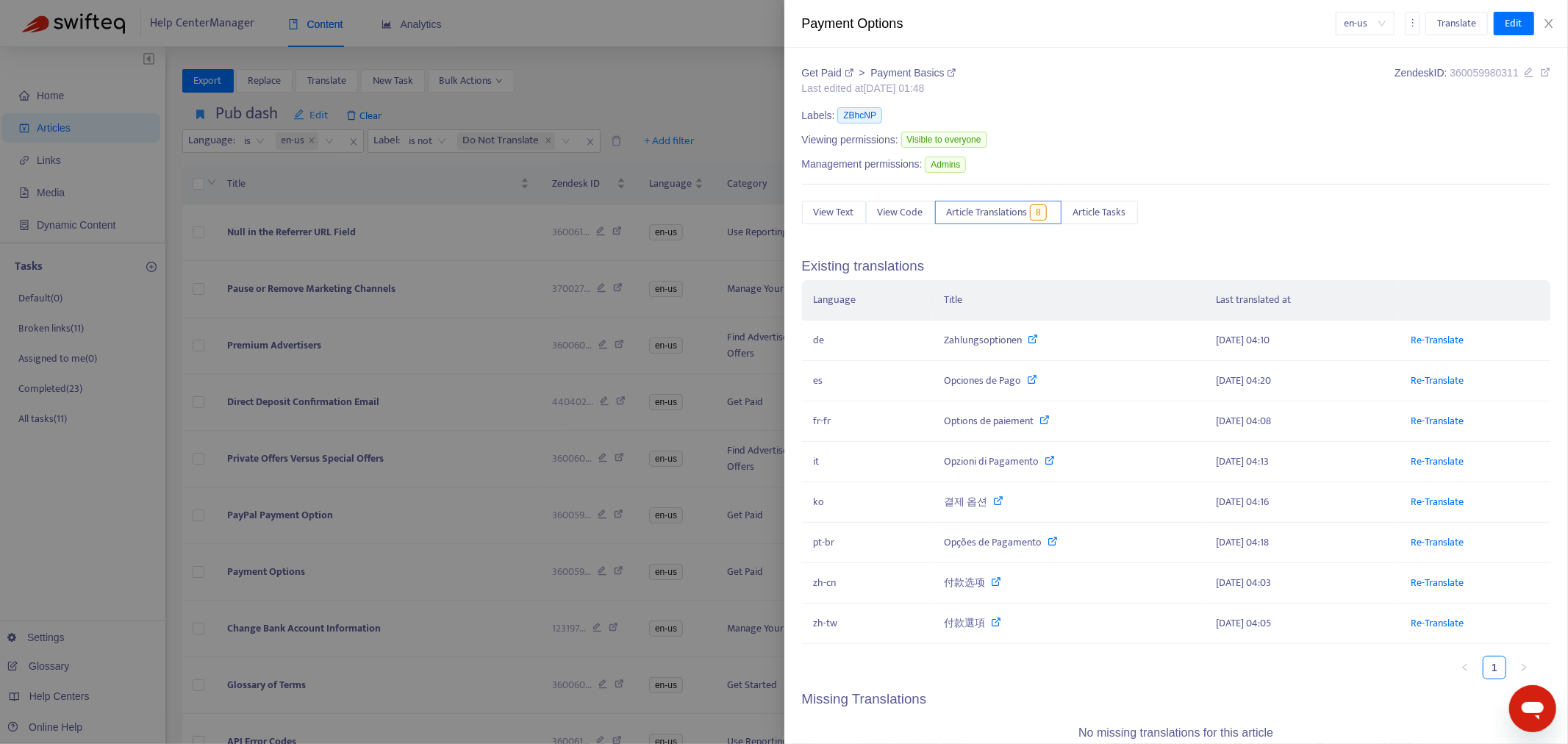
click at [302, 515] on div at bounding box center [784, 372] width 1568 height 744
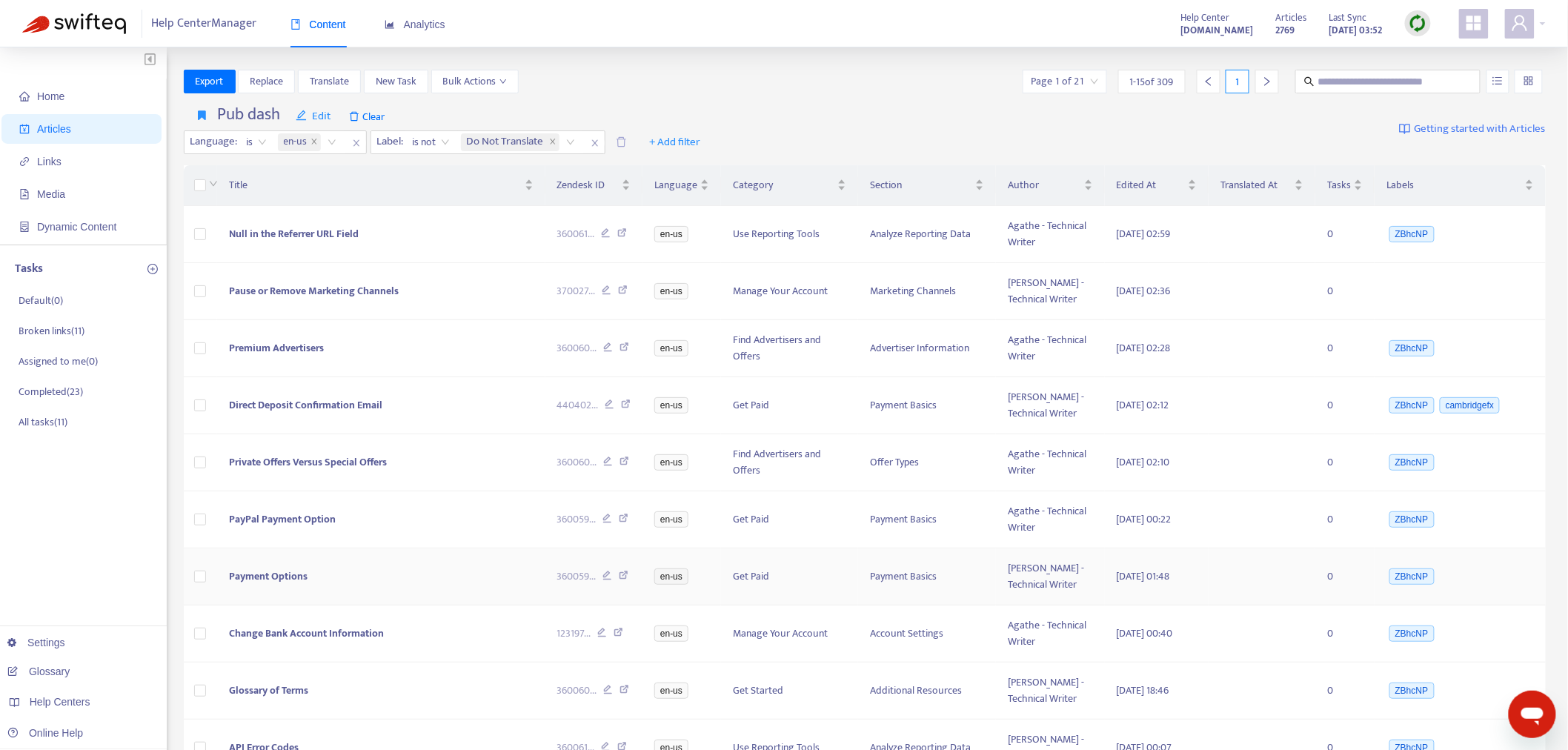
click at [287, 574] on span "Payment Options" at bounding box center [268, 576] width 78 height 17
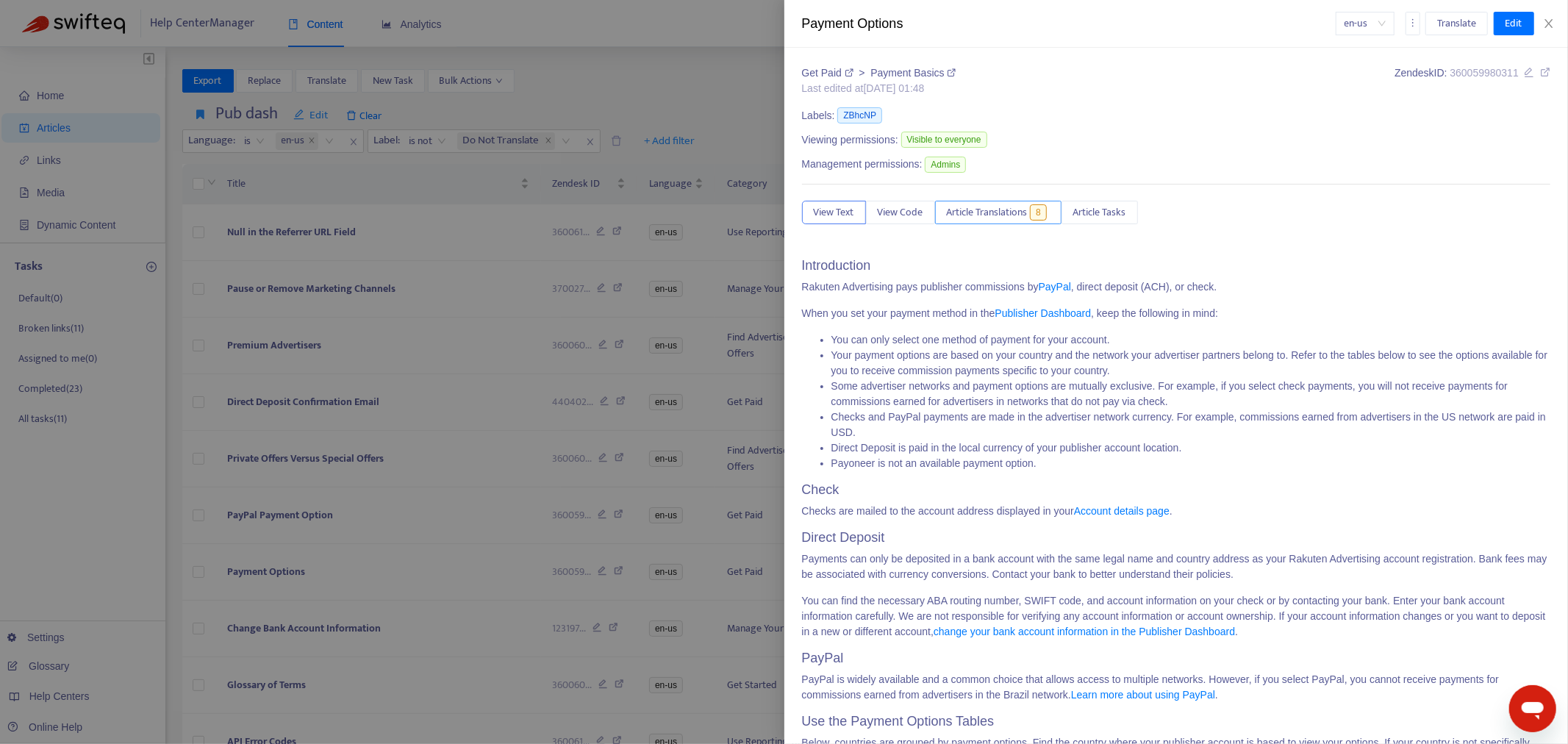
click at [1015, 210] on span "Article Translations" at bounding box center [987, 212] width 81 height 16
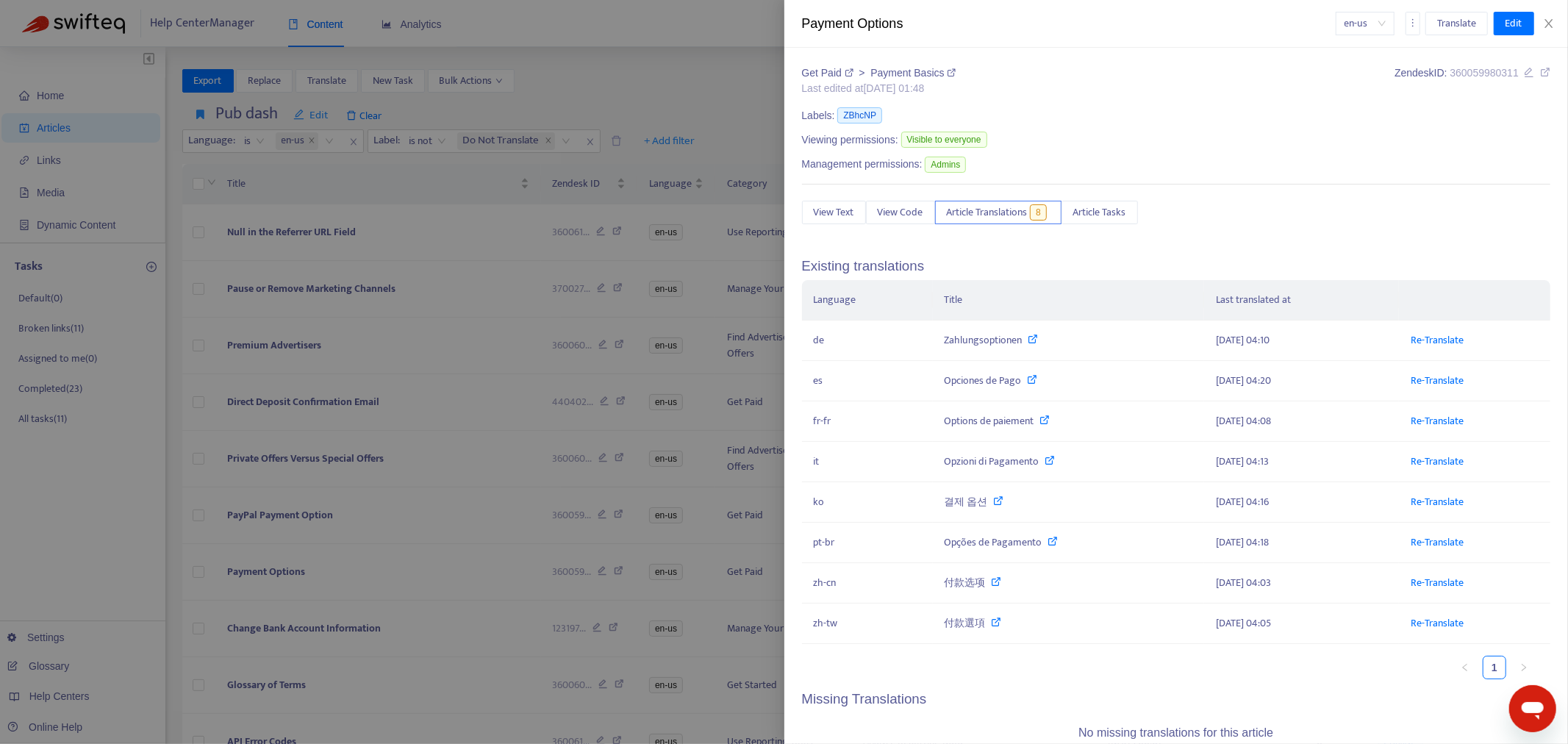
click at [354, 508] on div at bounding box center [784, 372] width 1568 height 744
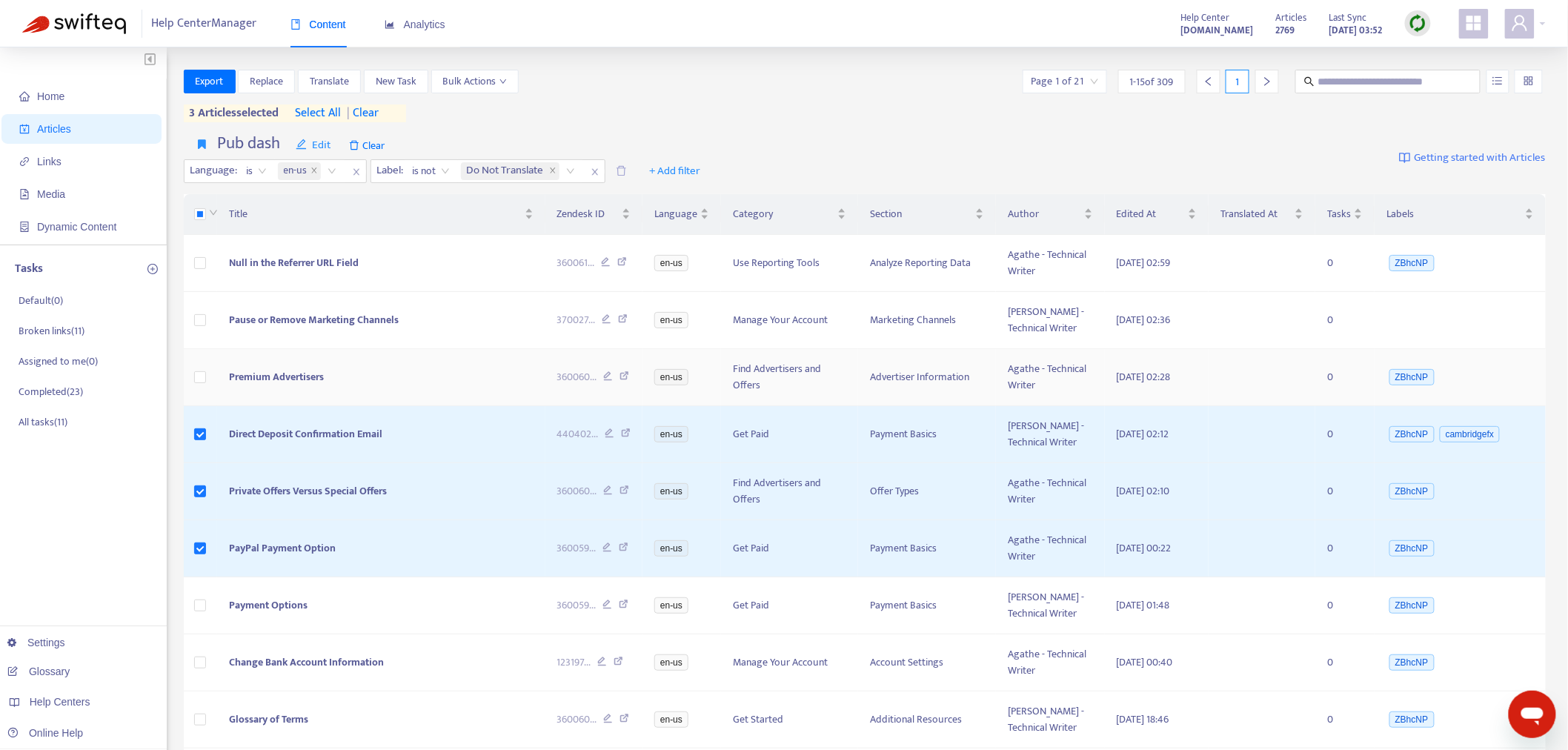
click at [203, 368] on td at bounding box center [201, 377] width 34 height 57
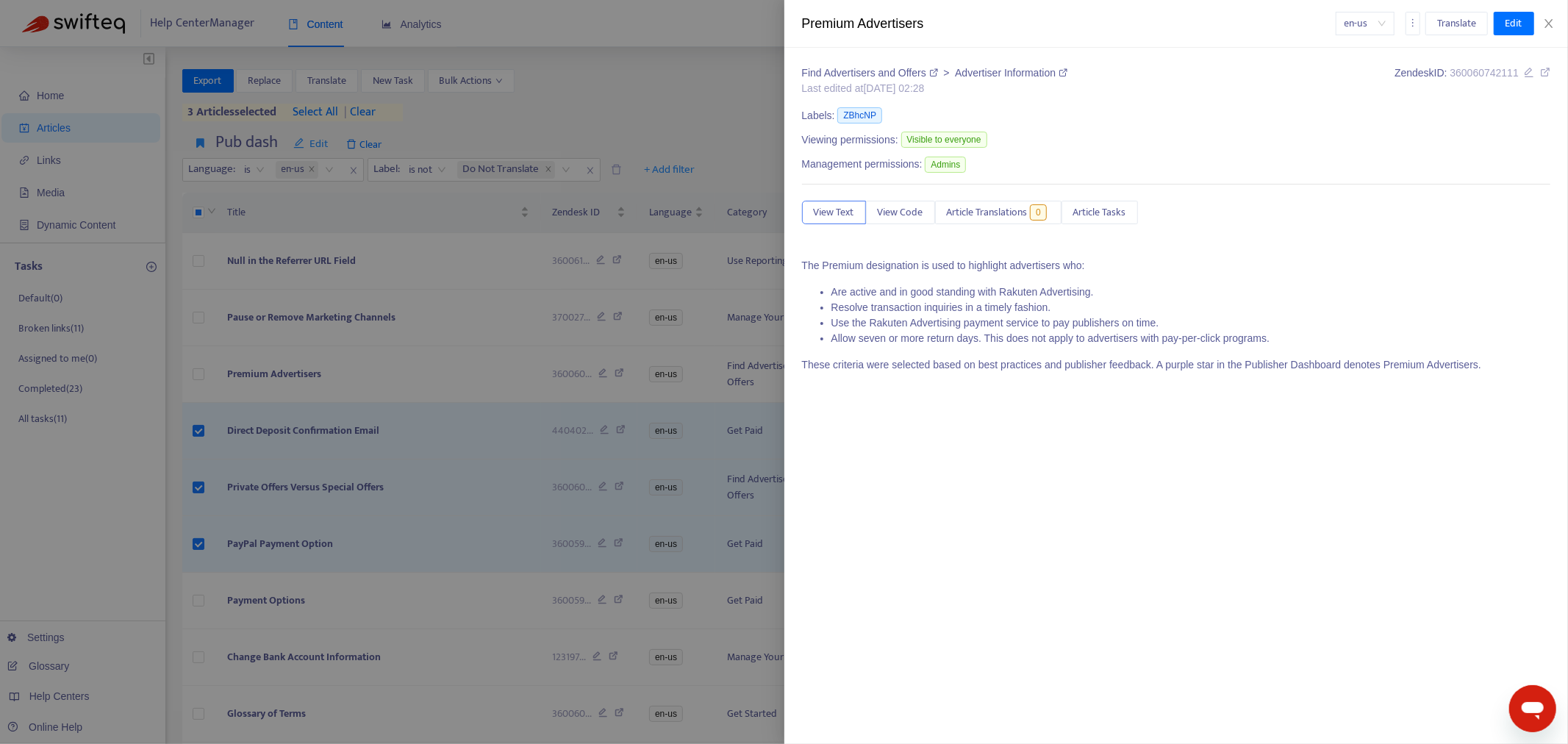
click at [194, 375] on div at bounding box center [784, 372] width 1568 height 744
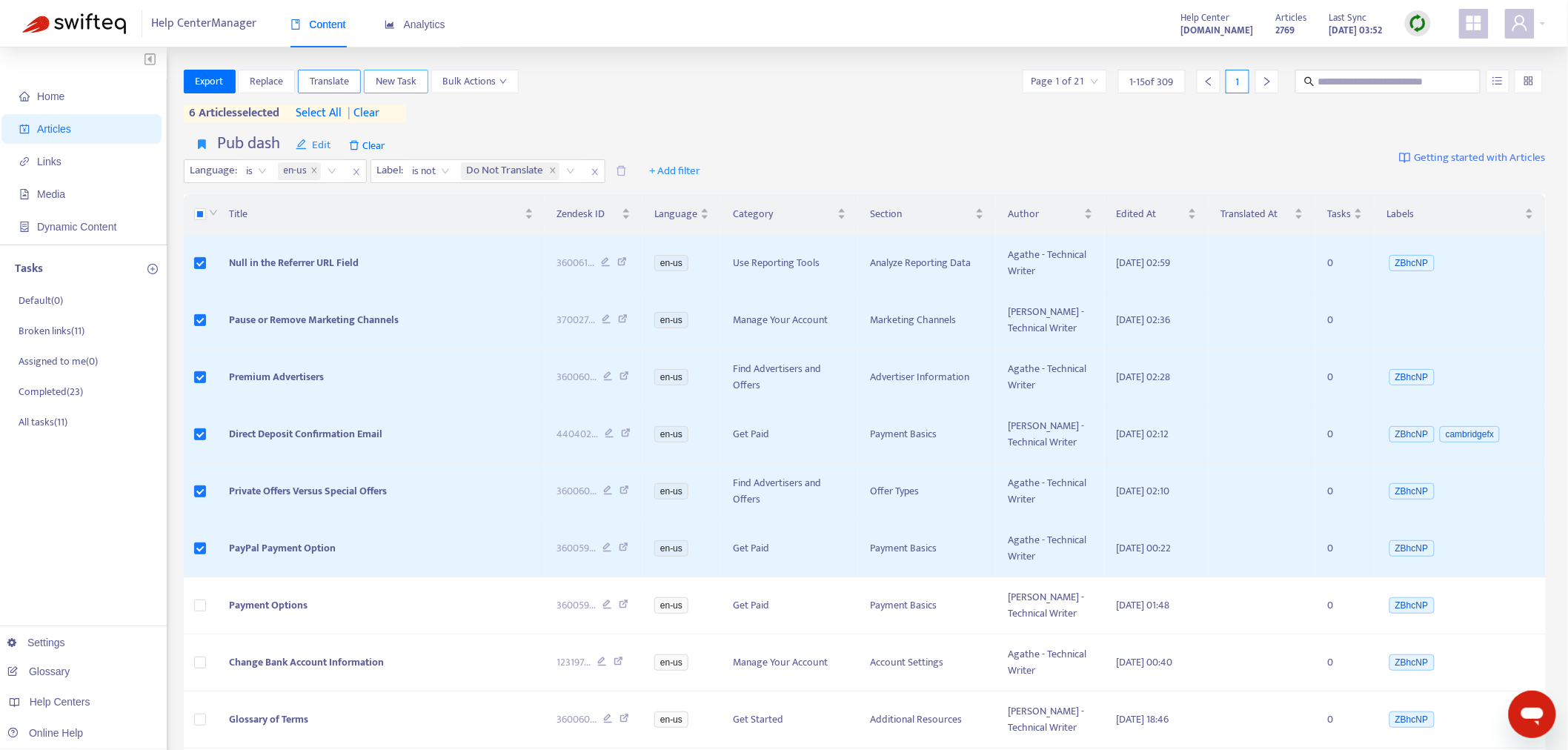
drag, startPoint x: 378, startPoint y: 85, endPoint x: 327, endPoint y: 79, distance: 51.4
click at [327, 79] on div "Export Replace Translate New Task Bulk Actions" at bounding box center [351, 81] width 335 height 24
click at [327, 79] on span "Translate" at bounding box center [330, 81] width 40 height 16
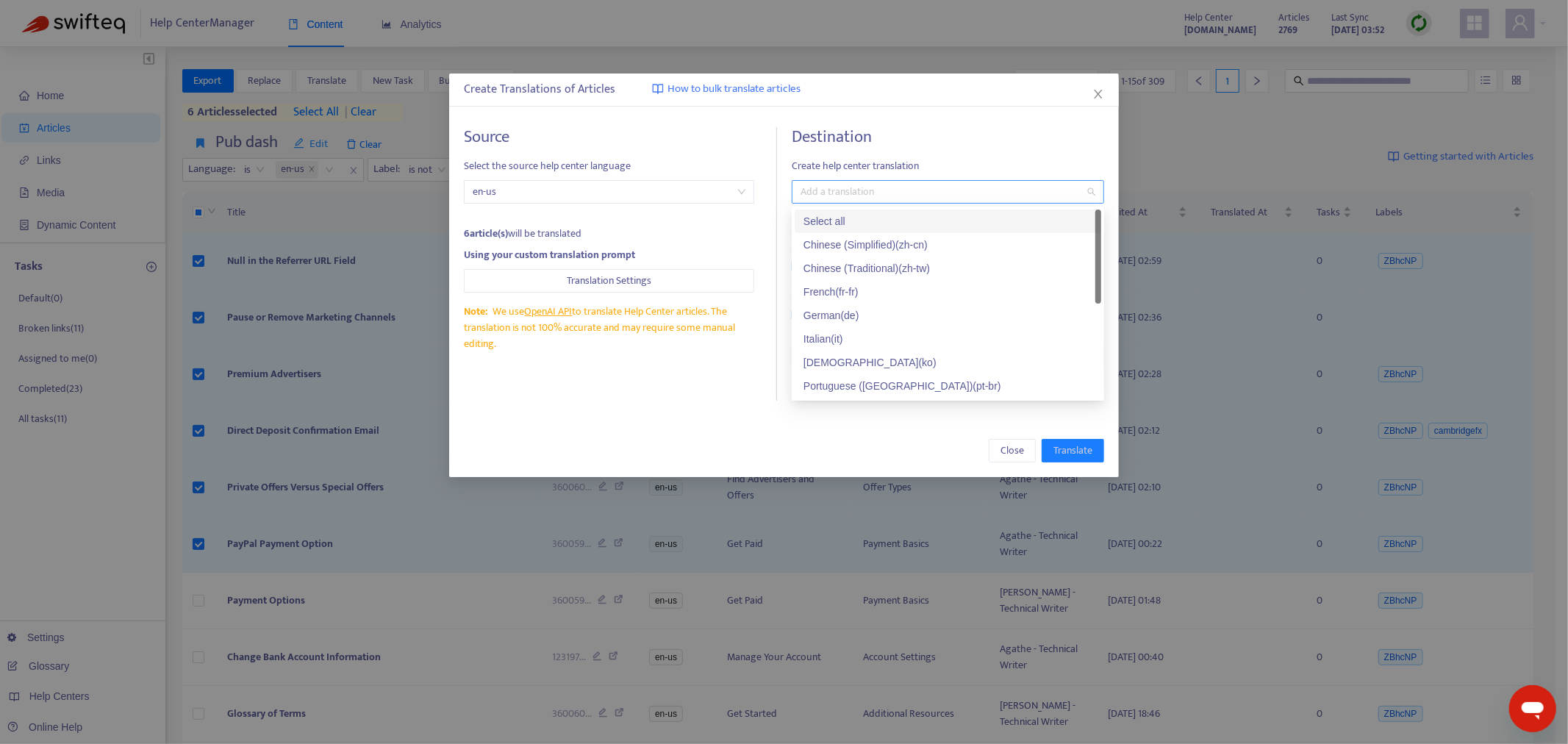
click at [887, 191] on div at bounding box center [940, 191] width 290 height 17
click at [864, 225] on div "Select all" at bounding box center [948, 221] width 289 height 16
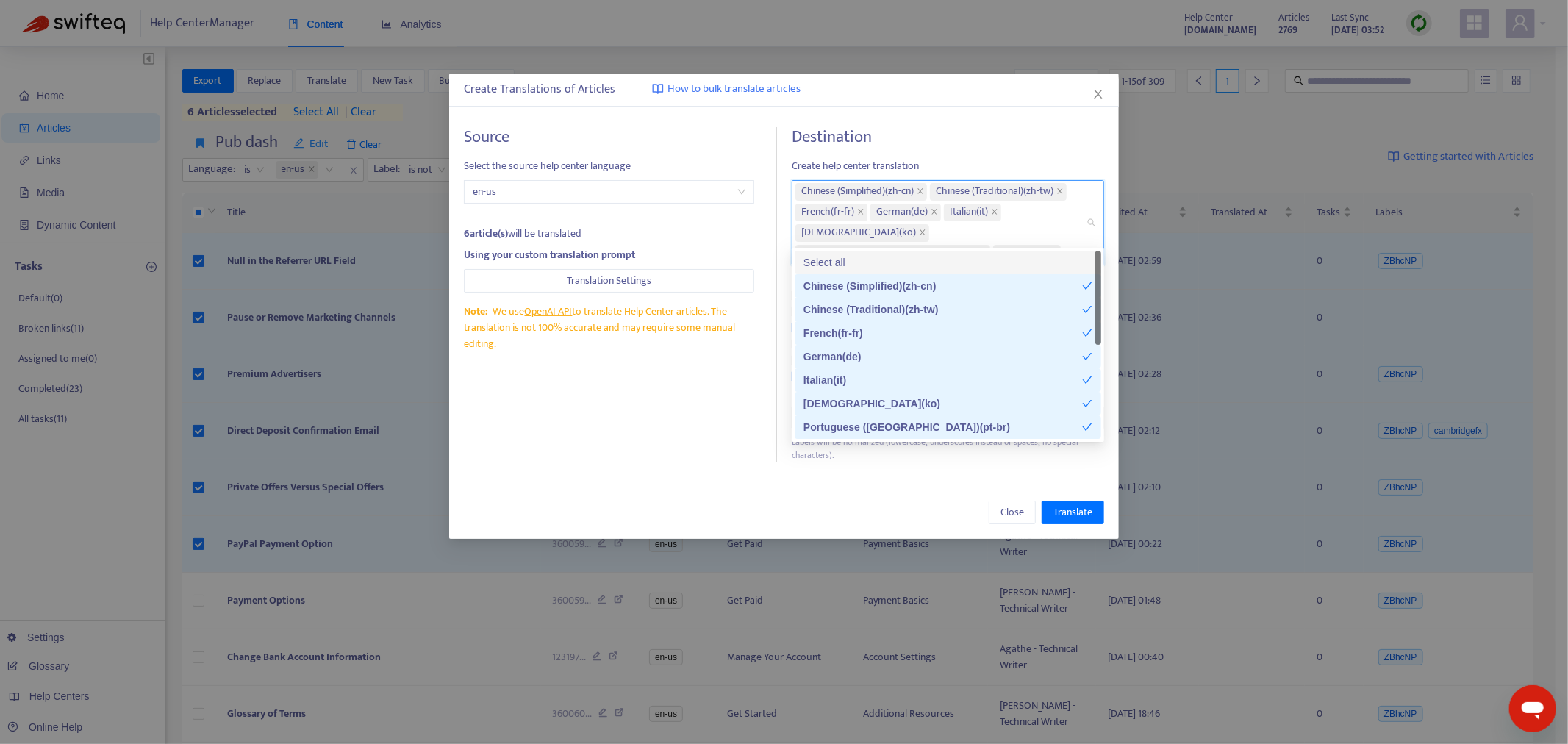
click at [714, 357] on div "Source Select the source help center language en-us 6 article(s) will be transl…" at bounding box center [620, 295] width 313 height 335
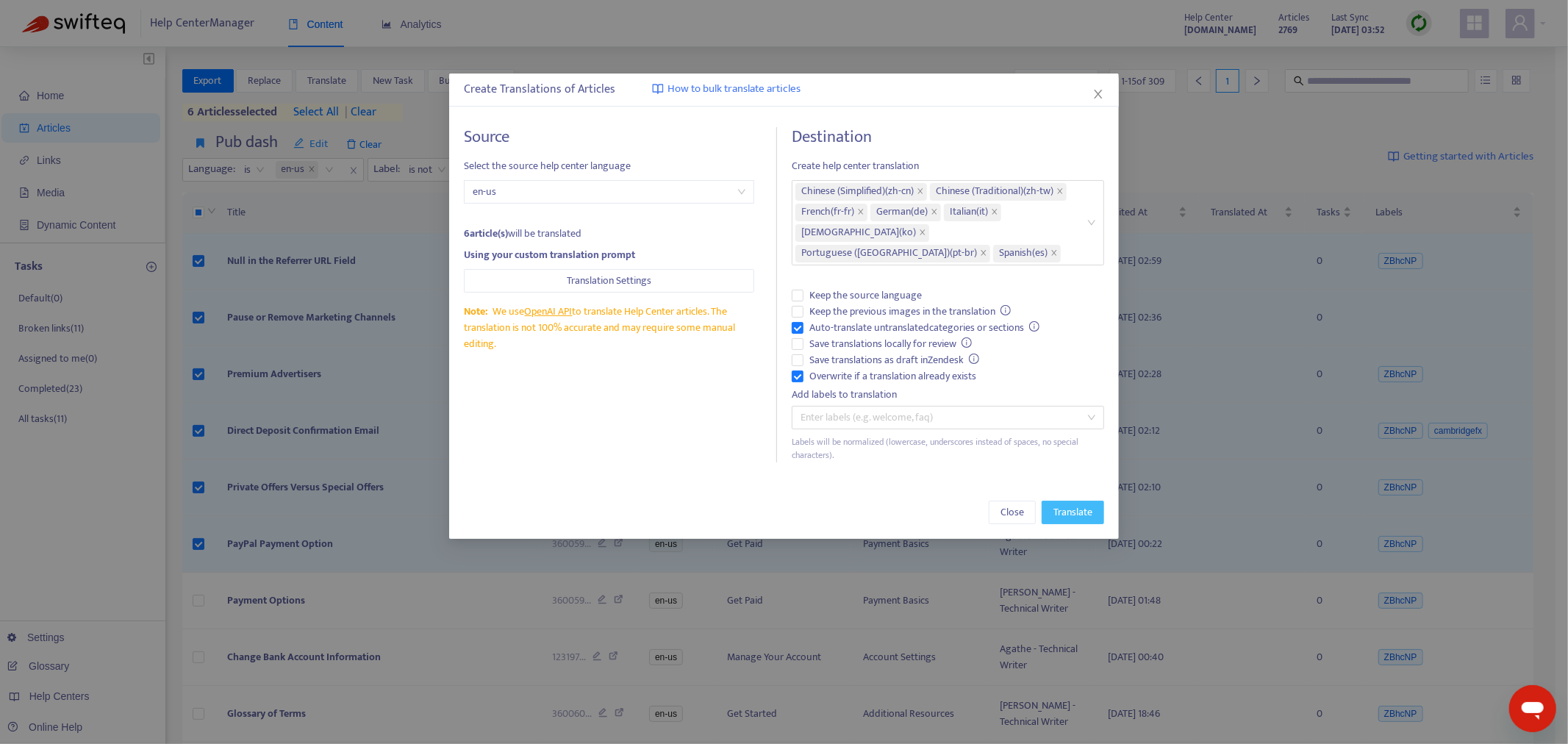
click at [1068, 504] on span "Translate" at bounding box center [1073, 512] width 39 height 16
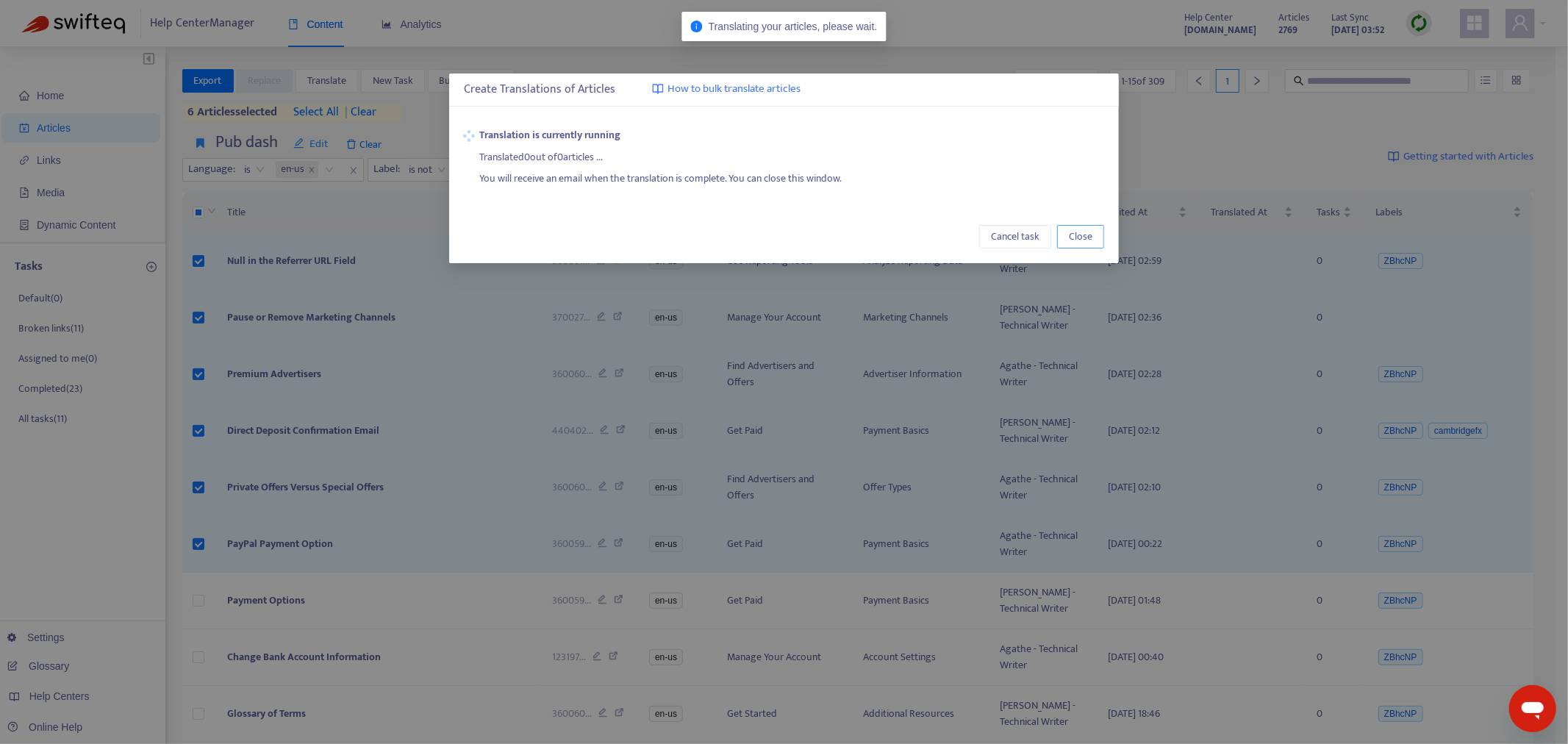
click at [1080, 238] on span "Close" at bounding box center [1080, 236] width 23 height 16
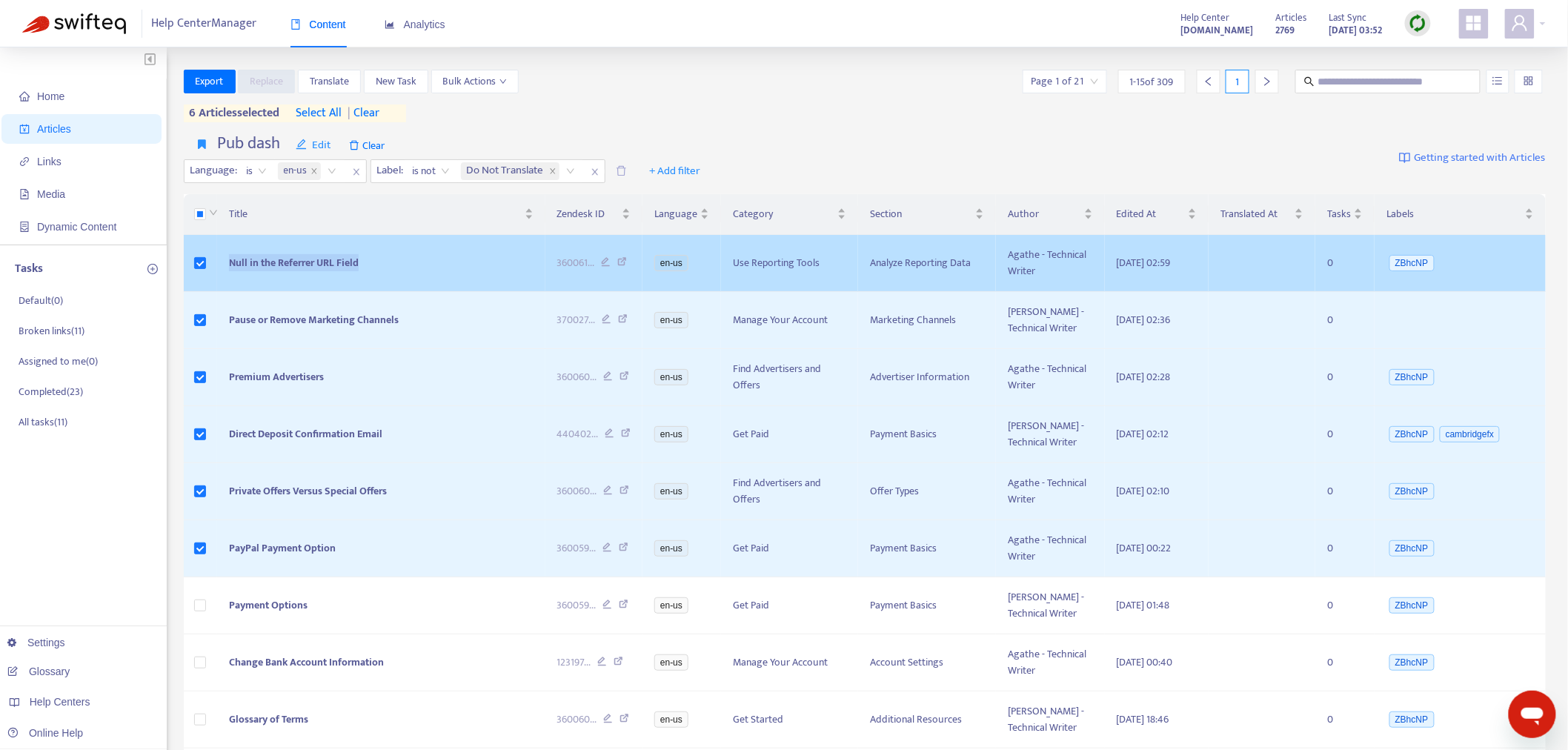
drag, startPoint x: 379, startPoint y: 259, endPoint x: 226, endPoint y: 260, distance: 153.0
click at [226, 260] on td "Null in the Referrer URL Field" at bounding box center [381, 263] width 328 height 57
copy span "Null in the Referrer URL Field"
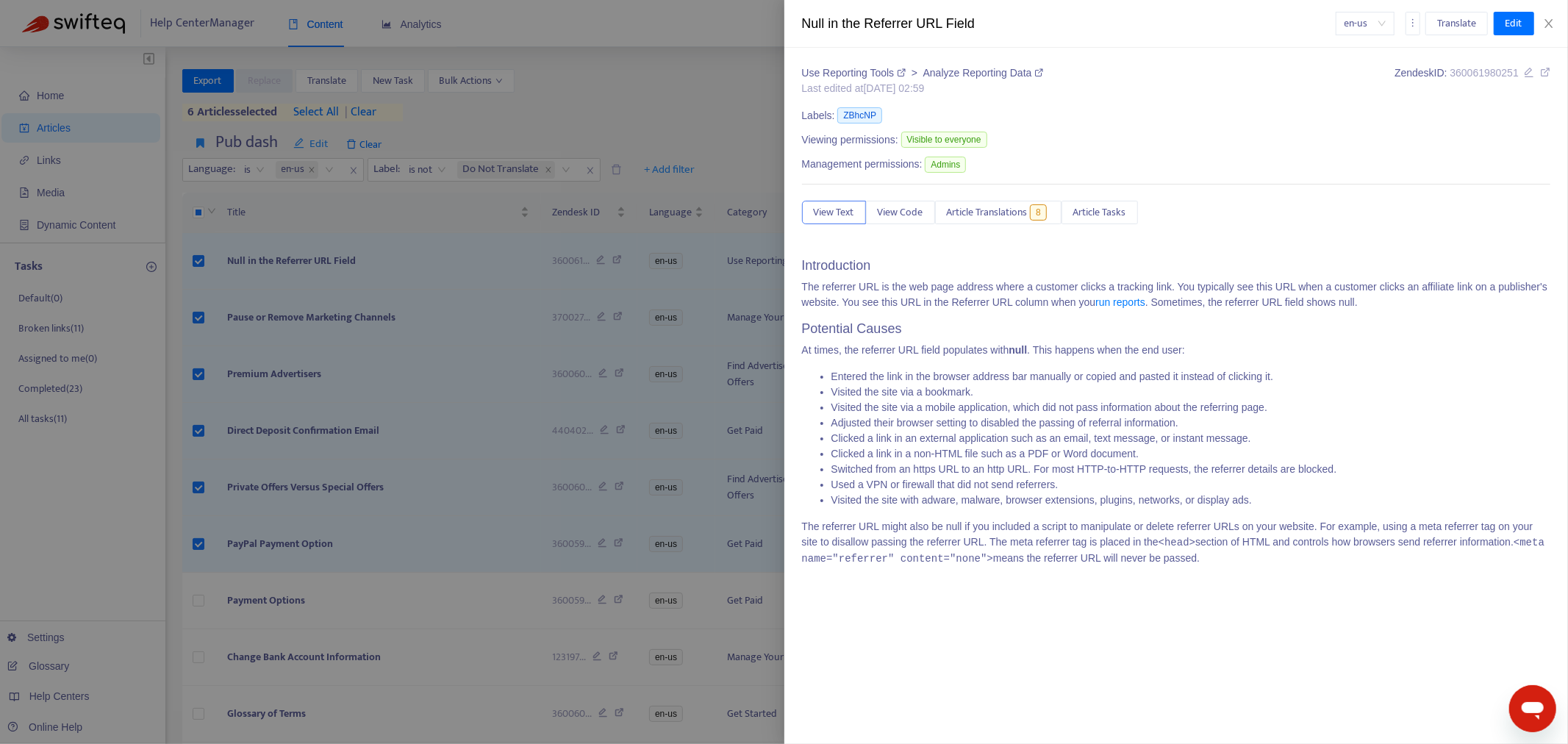
click at [254, 269] on div at bounding box center [784, 372] width 1568 height 744
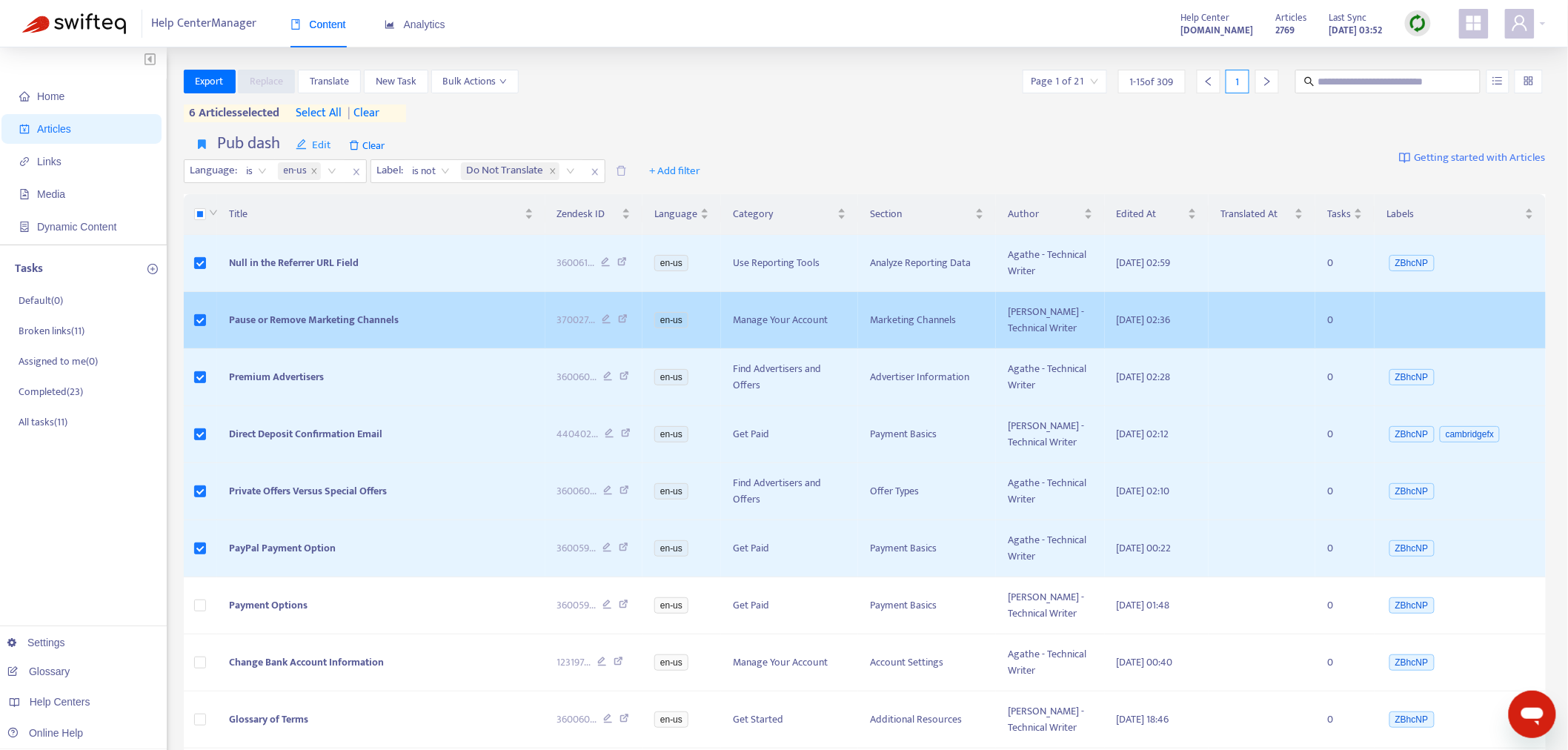
click at [352, 315] on span "Pause or Remove Marketing Channels" at bounding box center [313, 320] width 169 height 17
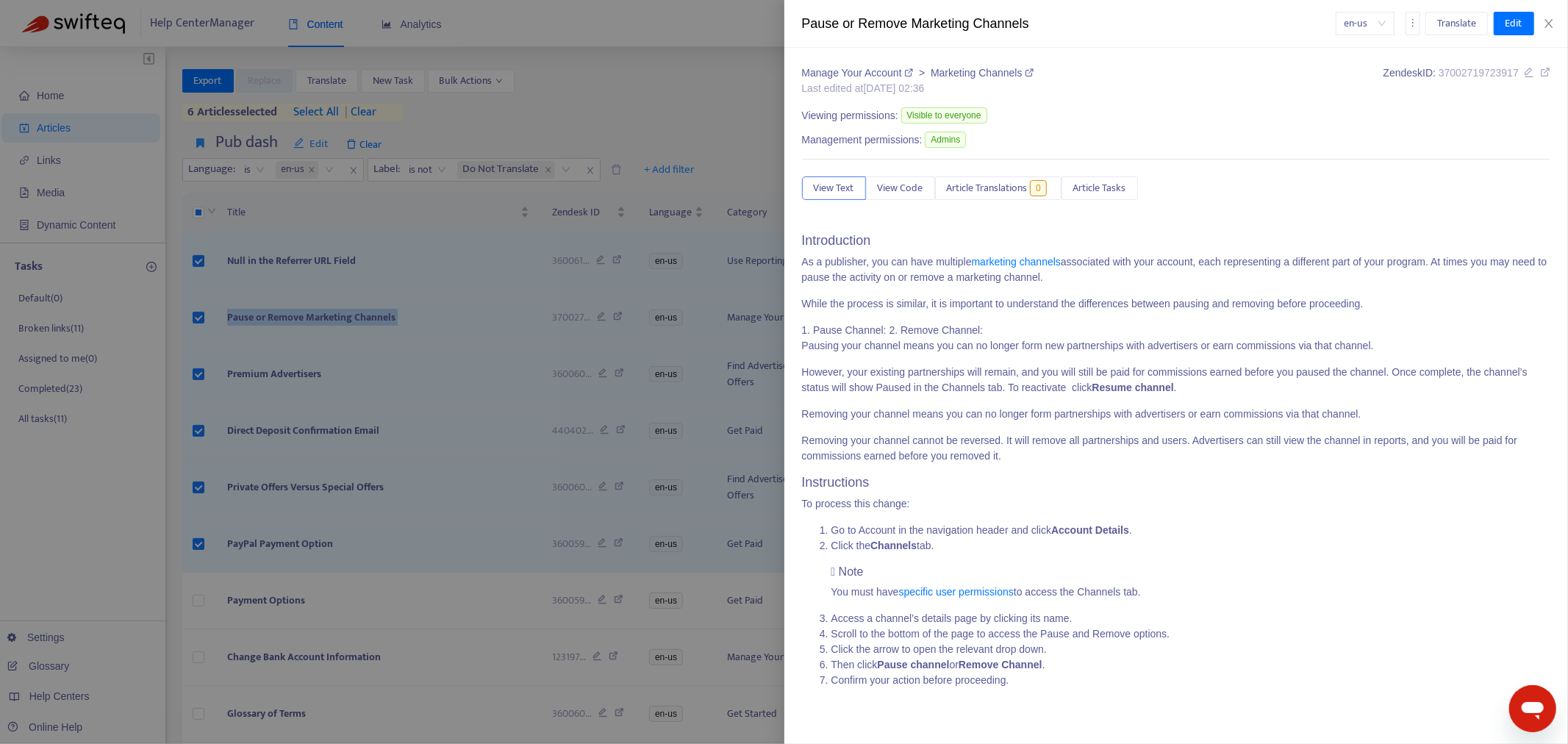
copy span "Pause or Remove Marketing Channels"
click at [445, 351] on div at bounding box center [784, 372] width 1568 height 744
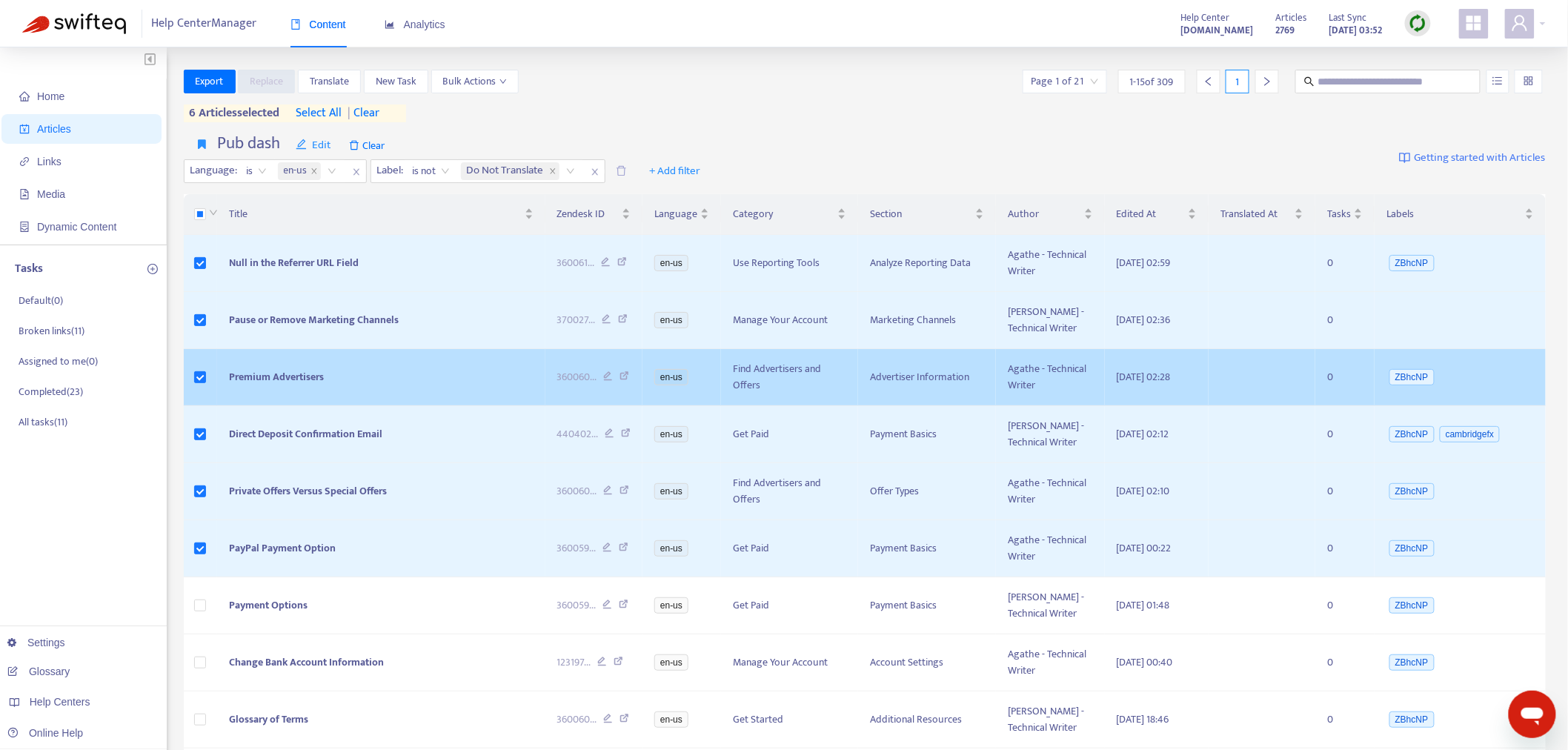
click at [289, 382] on span "Premium Advertisers" at bounding box center [276, 377] width 95 height 17
drag, startPoint x: 372, startPoint y: 363, endPoint x: 220, endPoint y: 372, distance: 152.3
click at [220, 372] on td "Premium Advertisers" at bounding box center [381, 377] width 328 height 57
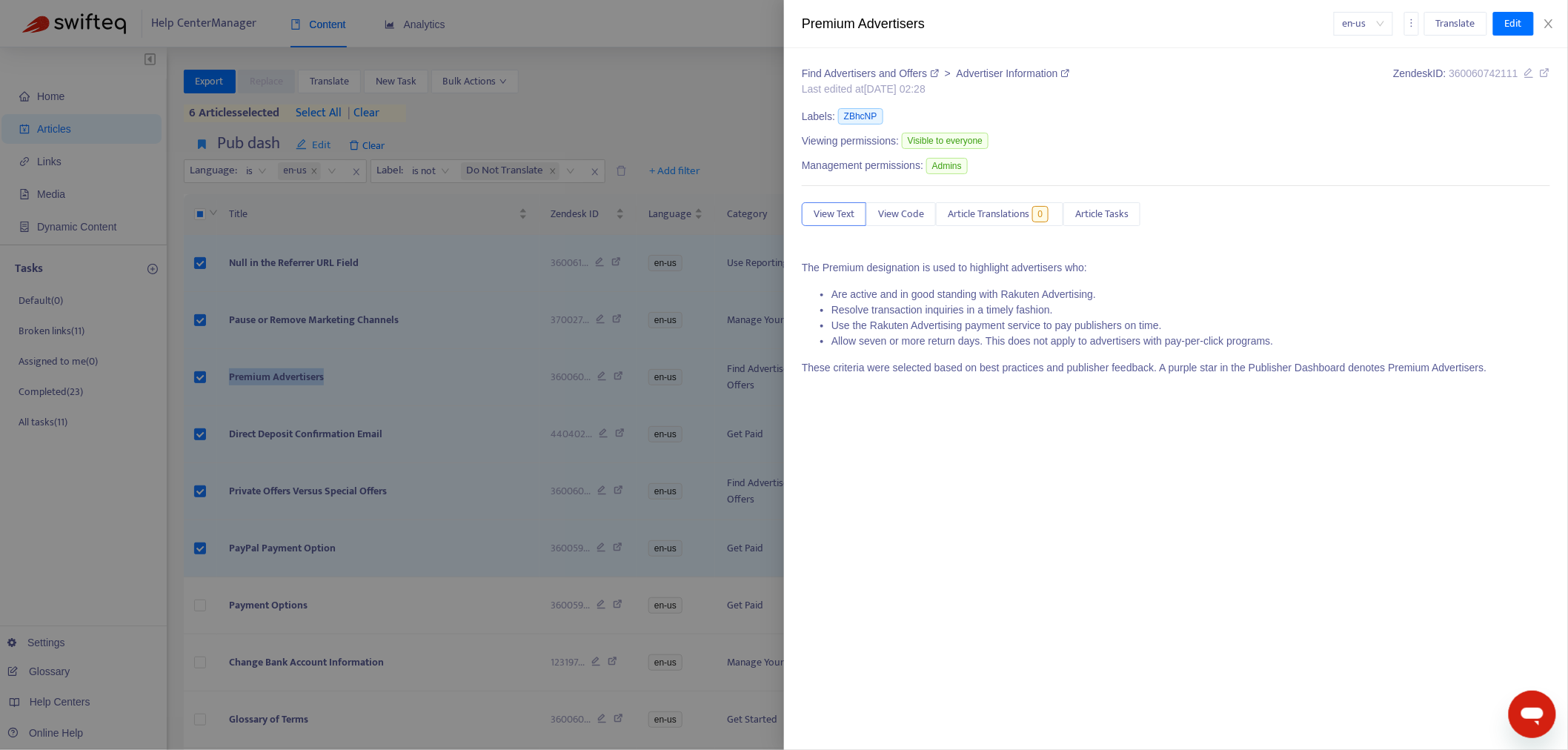
copy span "Premium Advertisers"
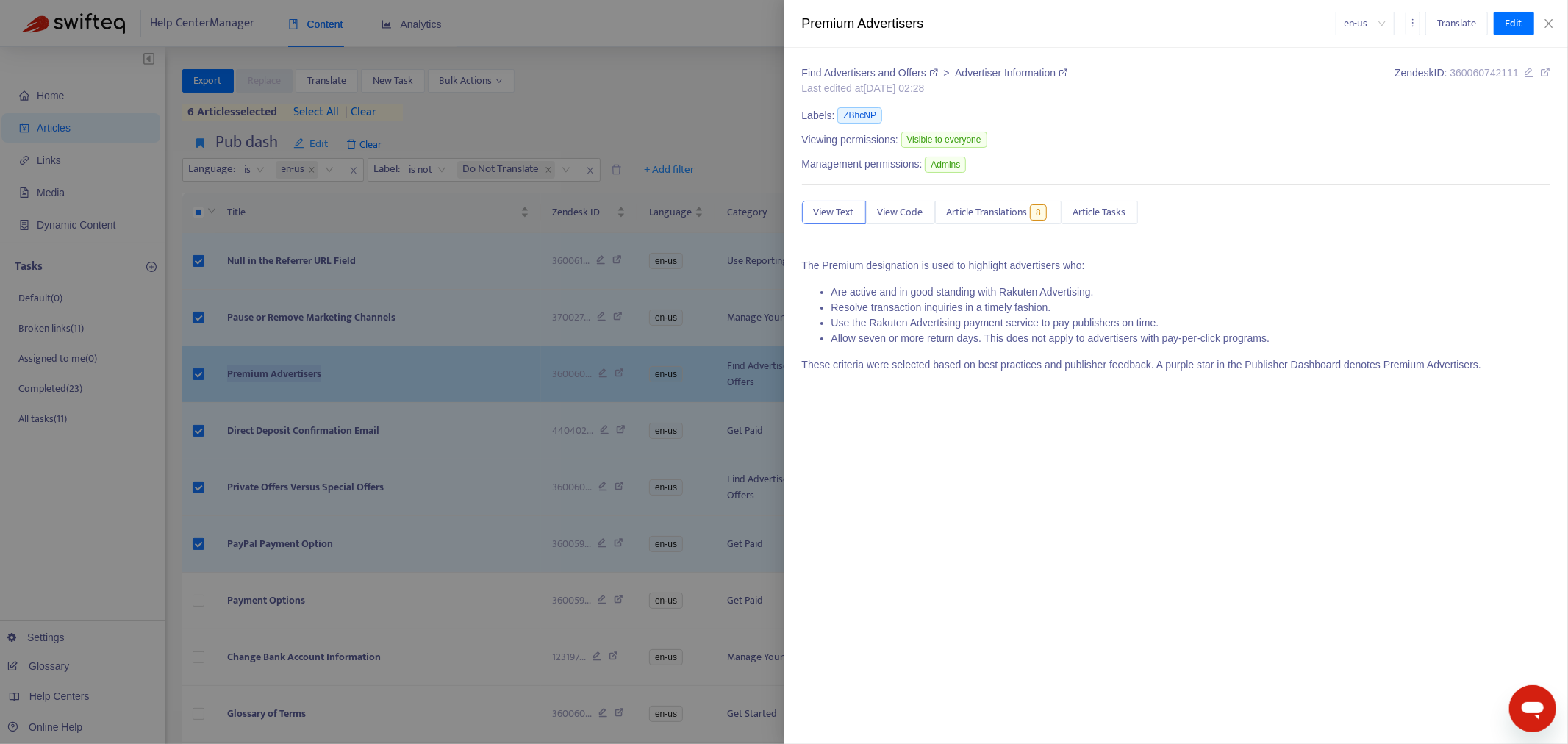
drag, startPoint x: 404, startPoint y: 378, endPoint x: 404, endPoint y: 387, distance: 9.0
click at [405, 378] on div at bounding box center [784, 372] width 1568 height 744
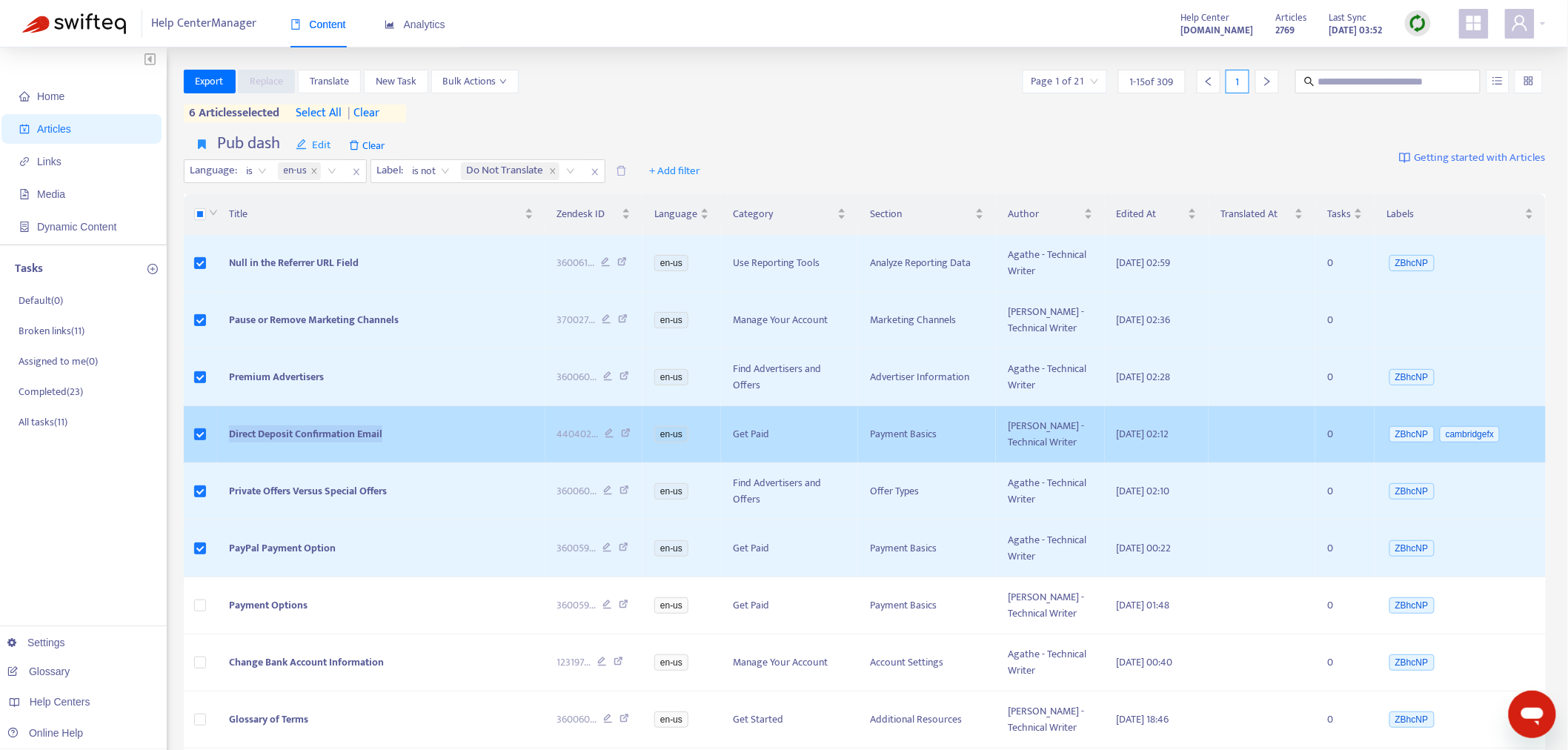
drag, startPoint x: 394, startPoint y: 430, endPoint x: 221, endPoint y: 449, distance: 174.0
click at [221, 449] on td "Direct Deposit Confirmation Email" at bounding box center [381, 434] width 328 height 57
copy span "Direct Deposit Confirmation Email"
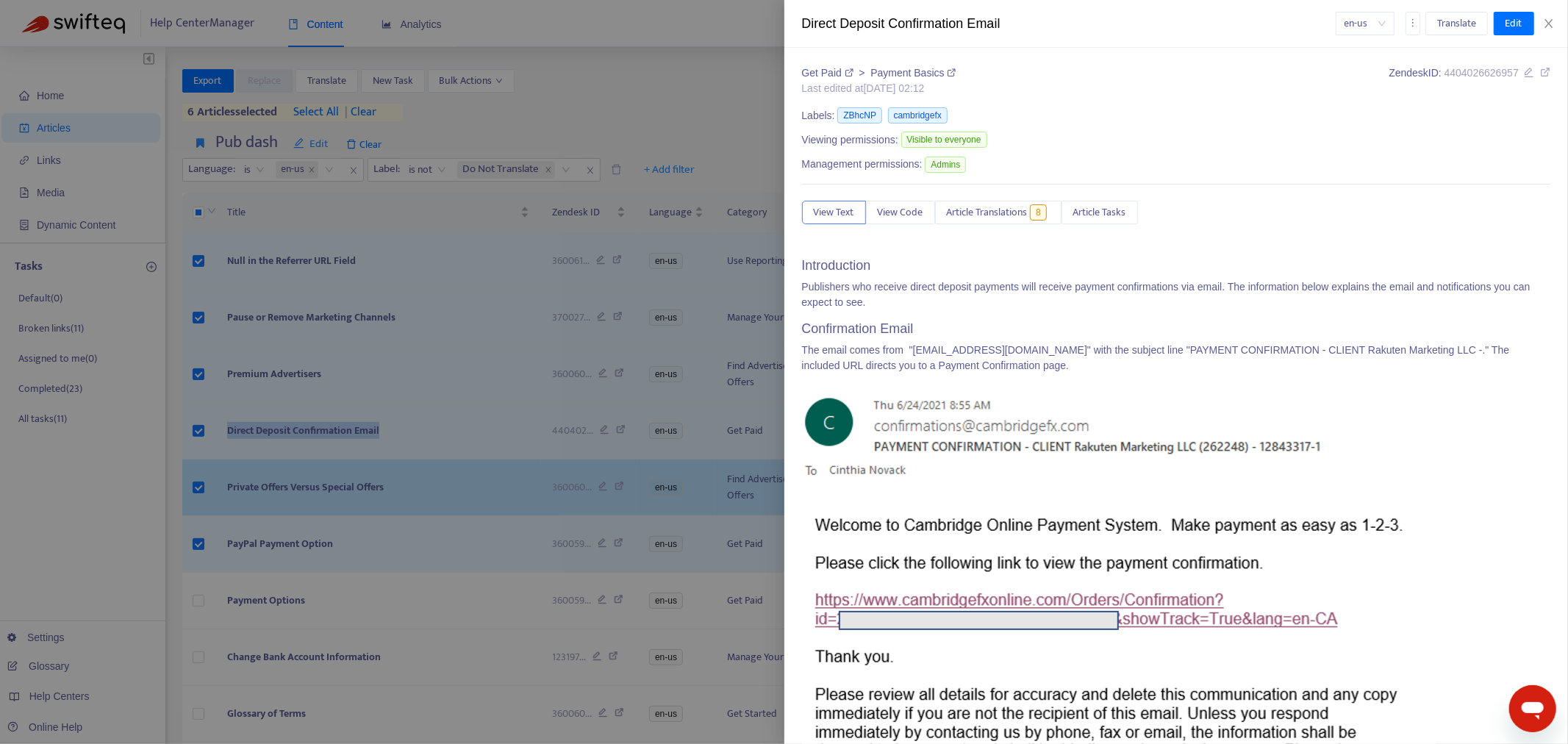
click at [261, 510] on div at bounding box center [784, 372] width 1568 height 744
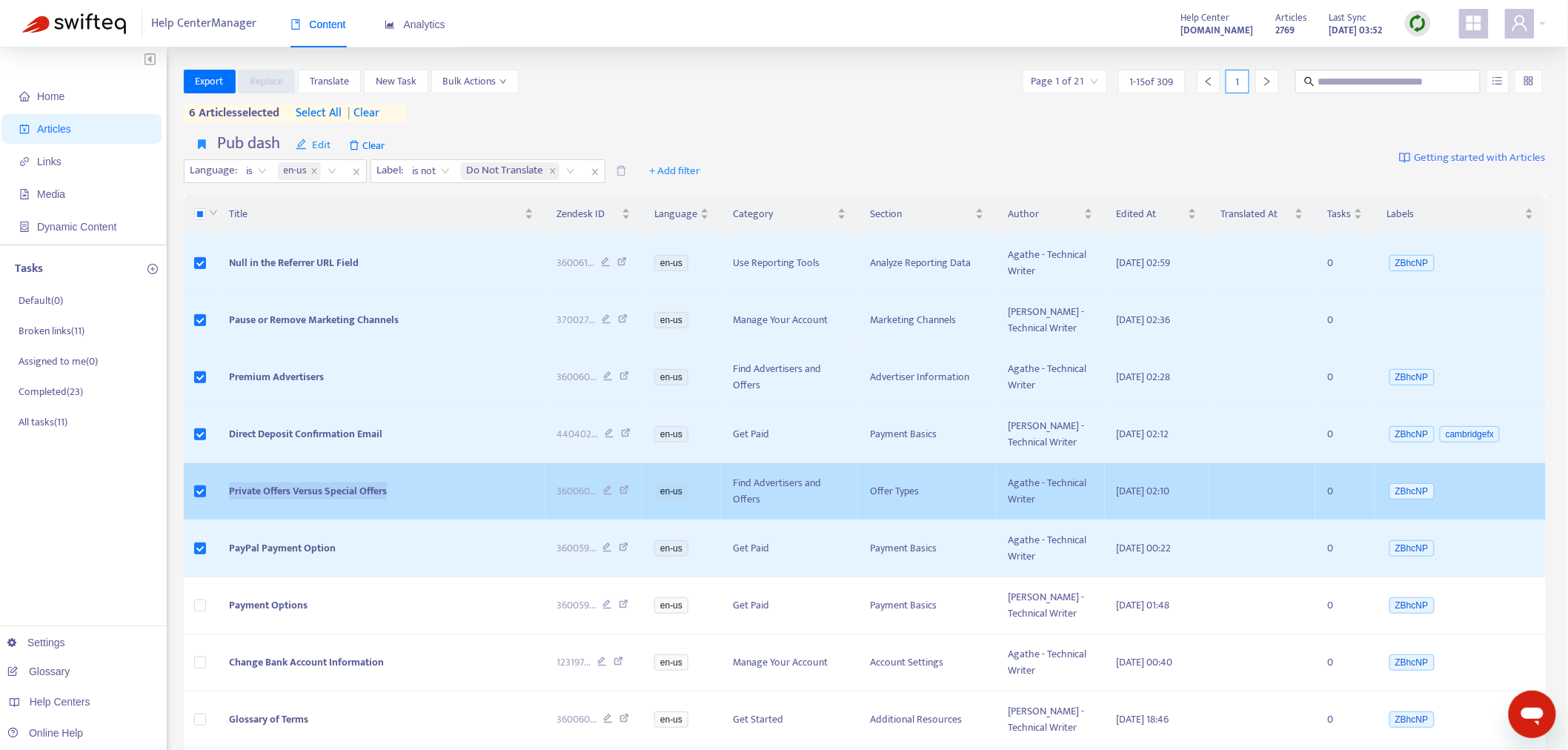
drag, startPoint x: 439, startPoint y: 493, endPoint x: 185, endPoint y: 505, distance: 254.3
click at [185, 505] on tr "Private Offers Versus Special Offers 360060 ... en-us Find Advertisers and Offe…" at bounding box center [865, 491] width 1363 height 57
copy tr "Private Offers Versus Special Offers"
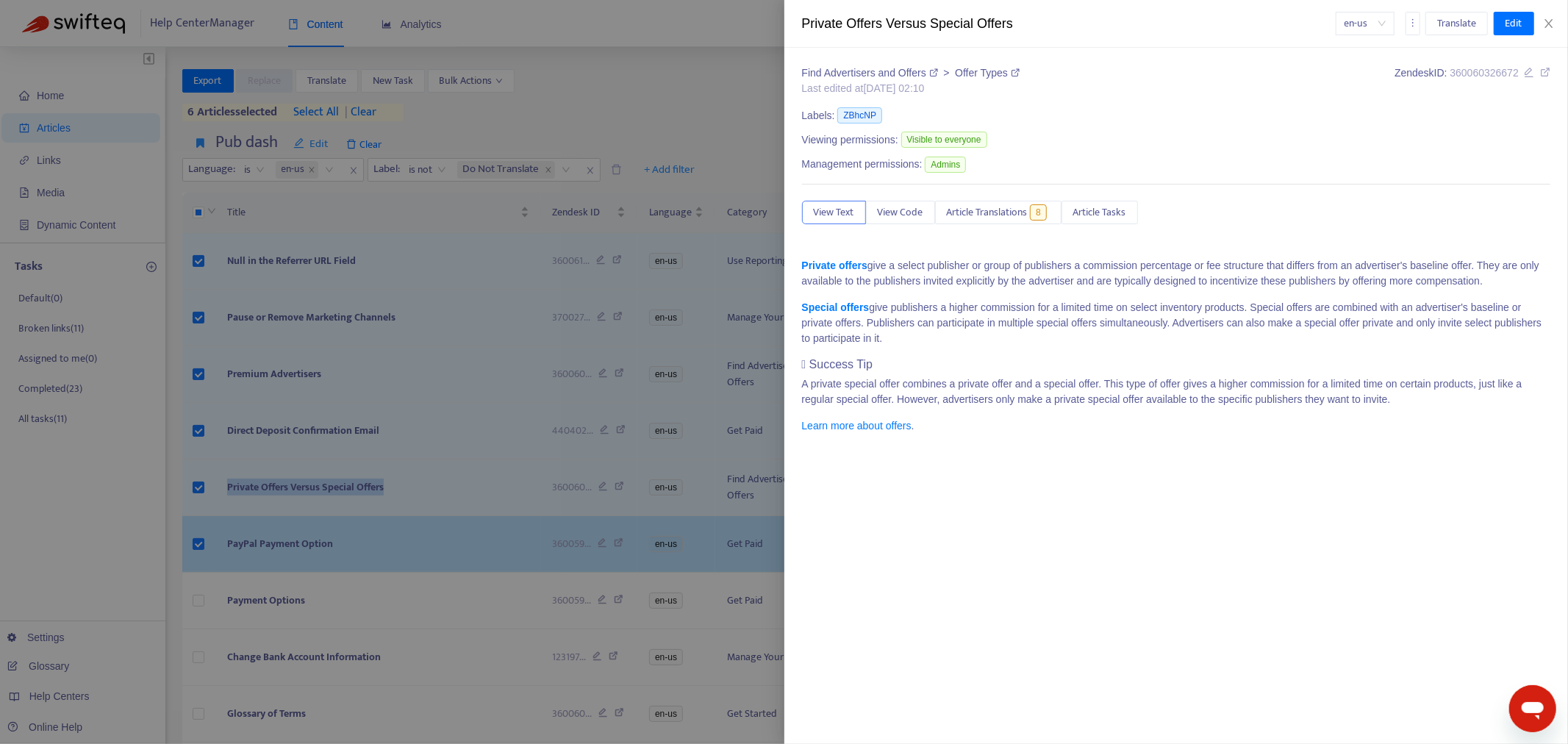
drag, startPoint x: 274, startPoint y: 508, endPoint x: 332, endPoint y: 542, distance: 67.2
click at [274, 508] on div at bounding box center [784, 372] width 1568 height 744
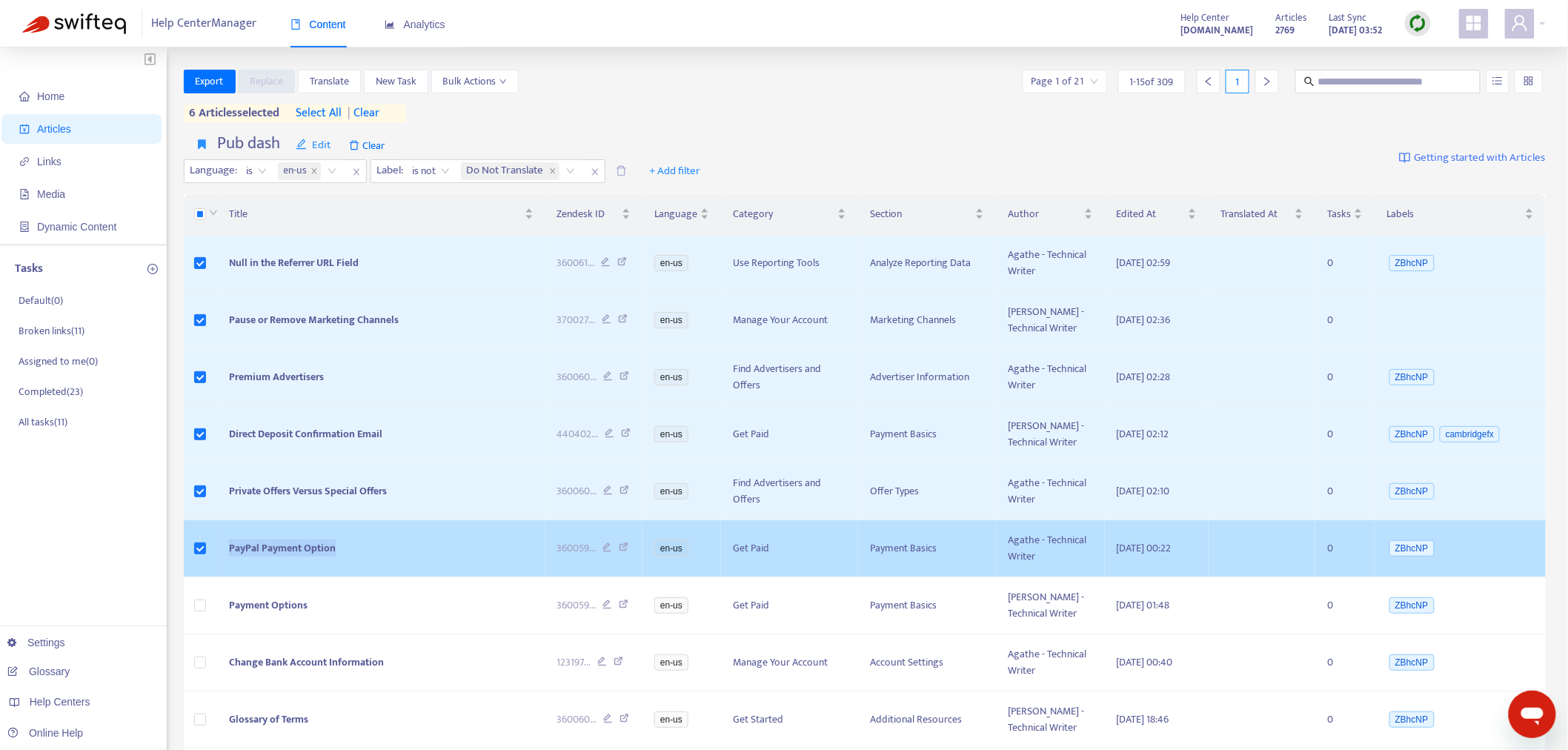
click at [195, 550] on tr "PayPal Payment Option 360059 ... en-us Get Paid Payment Basics Agathe - Technic…" at bounding box center [865, 549] width 1363 height 57
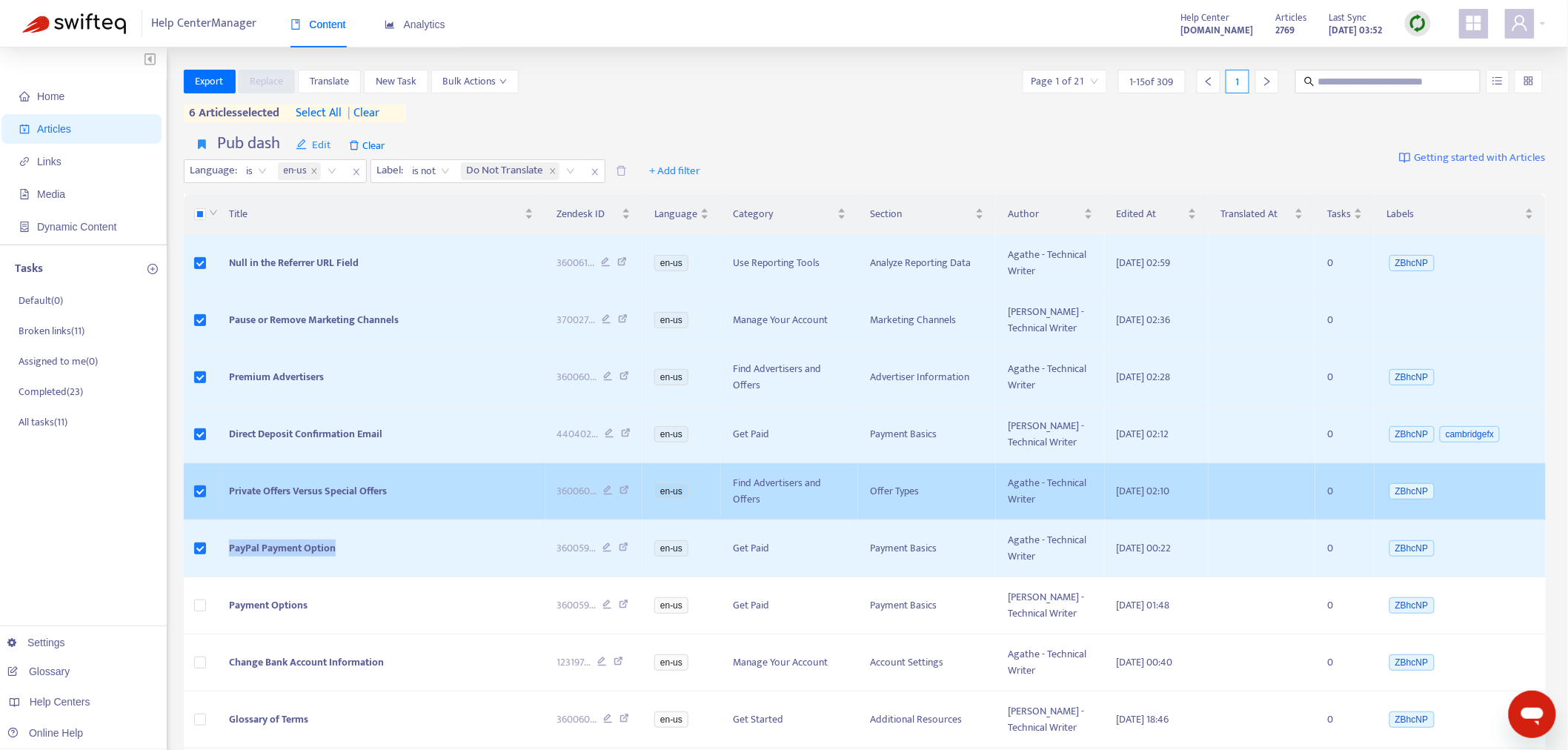
copy tr "PayPal Payment Option"
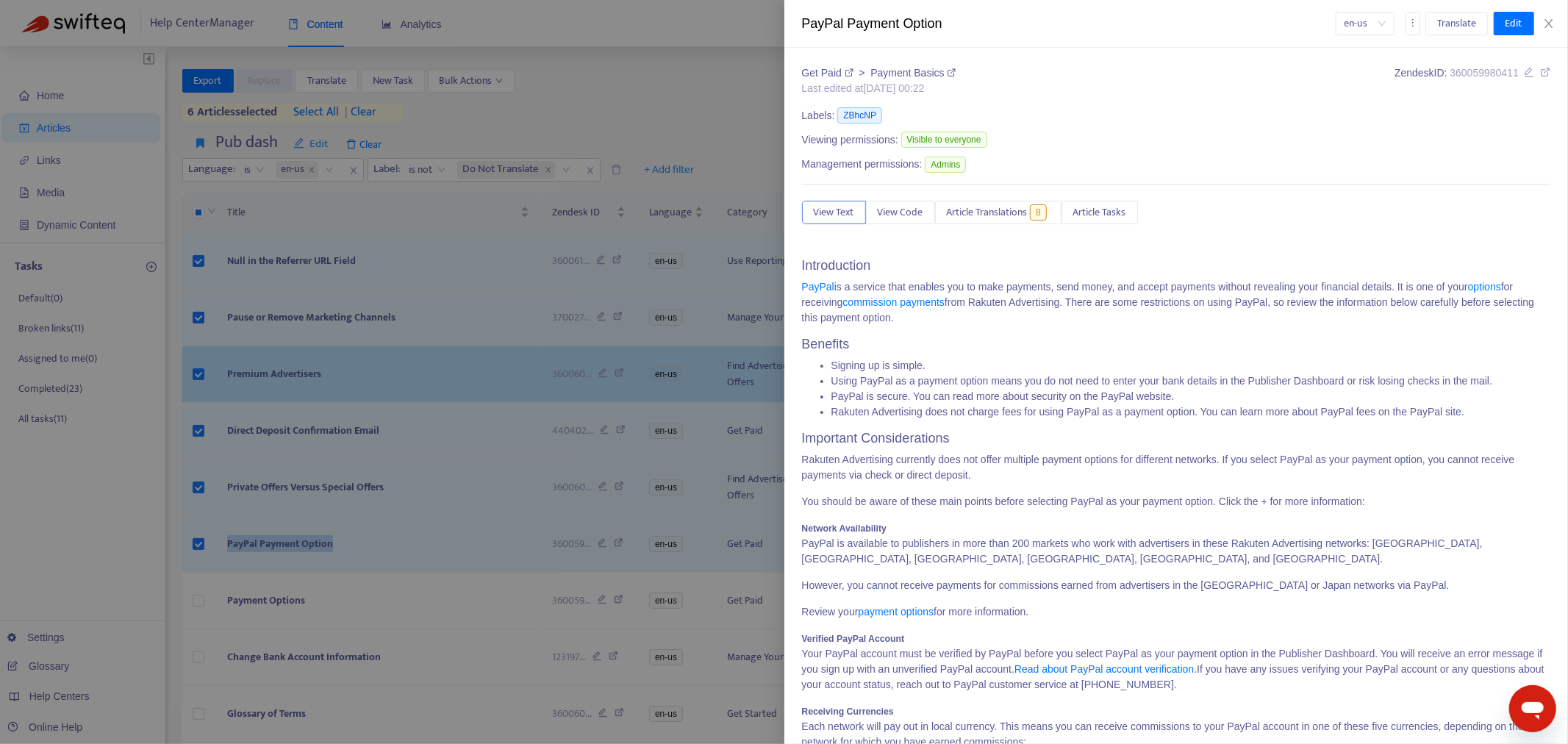
drag, startPoint x: 369, startPoint y: 375, endPoint x: 363, endPoint y: 390, distance: 16.2
click at [369, 375] on div at bounding box center [784, 372] width 1568 height 744
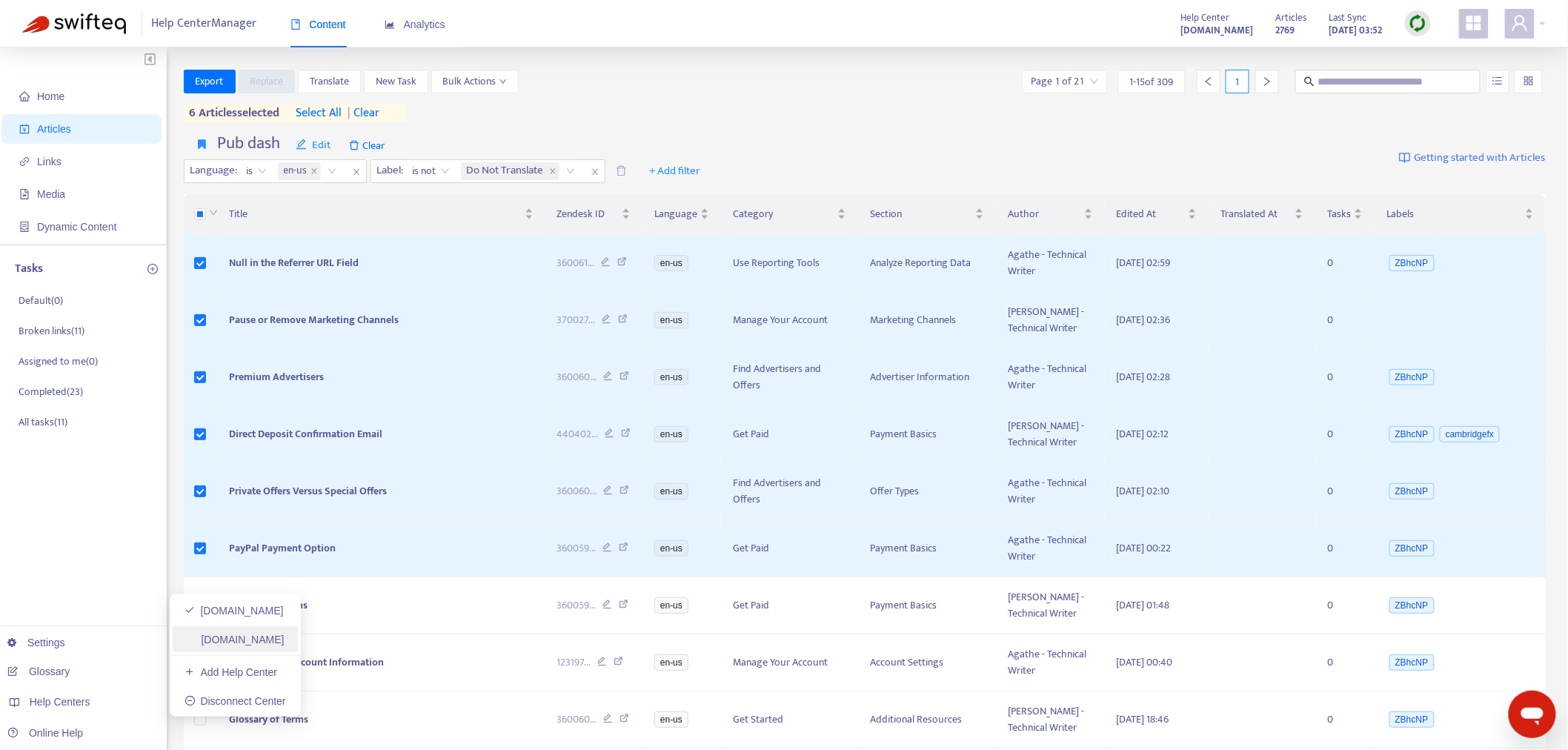
click at [227, 638] on link "[DOMAIN_NAME]" at bounding box center [235, 640] width 100 height 12
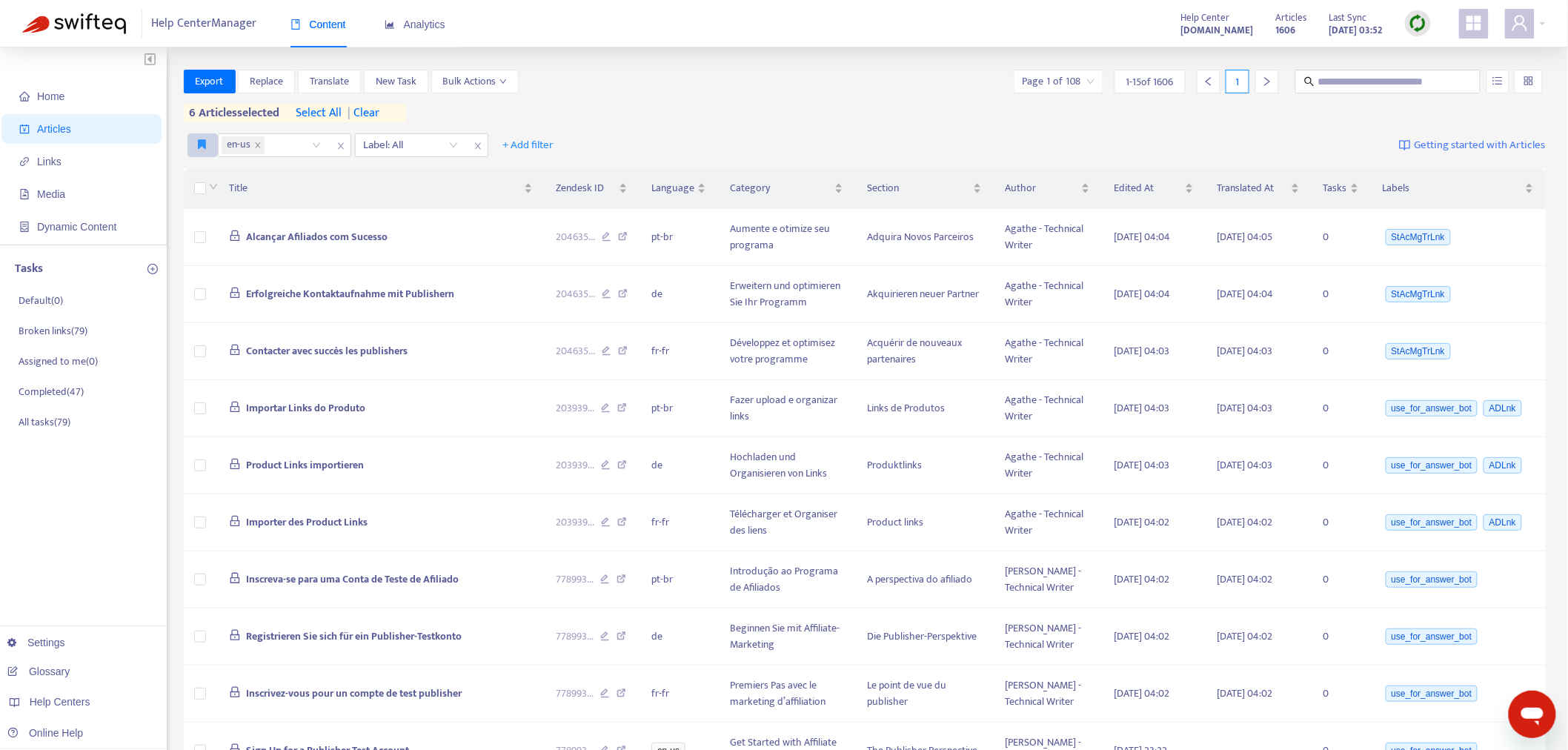
click at [202, 135] on button "button" at bounding box center [203, 145] width 30 height 24
click at [209, 175] on span "Ad dash" at bounding box center [217, 174] width 36 height 16
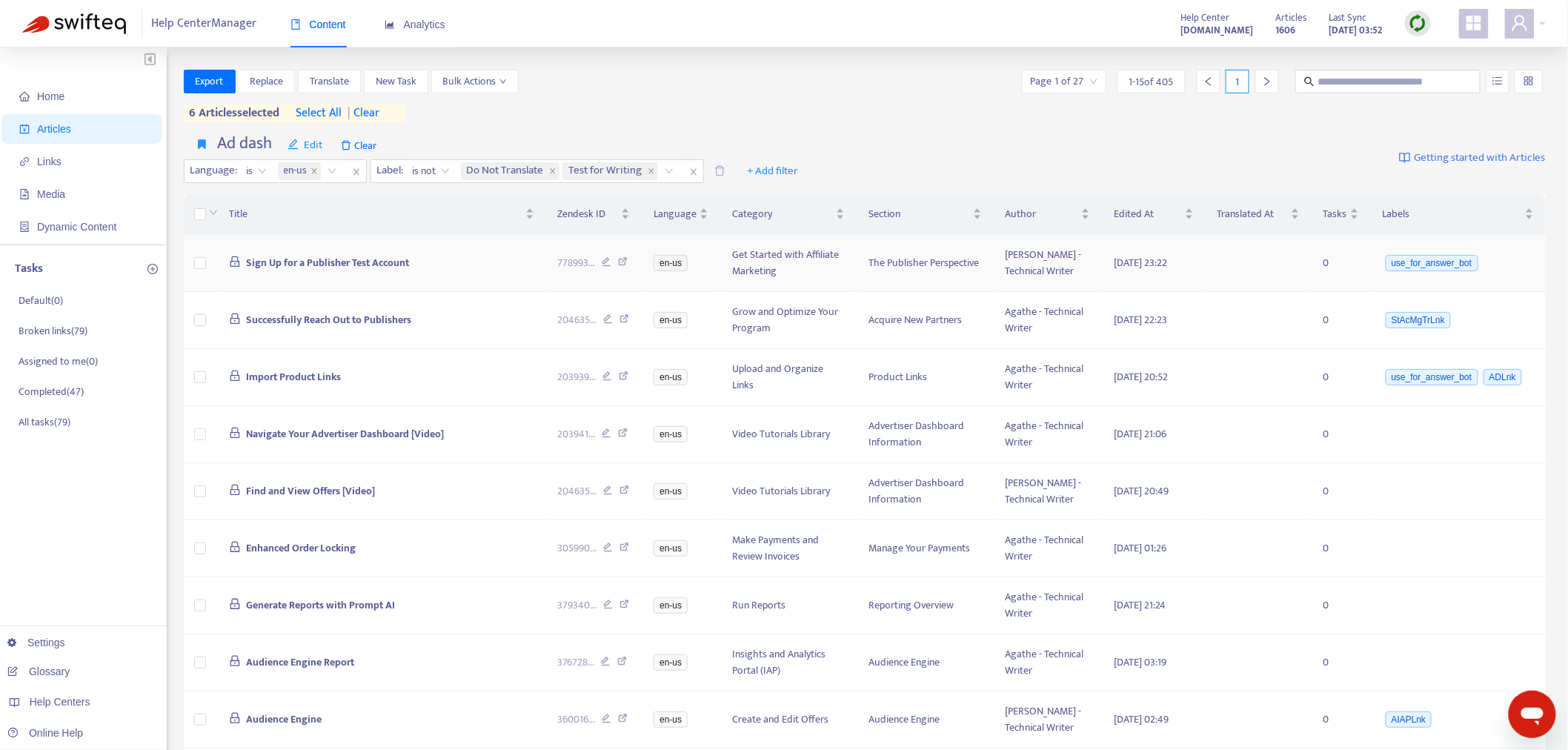
click at [324, 254] on span "Sign Up for a Publisher Test Account" at bounding box center [328, 262] width 163 height 17
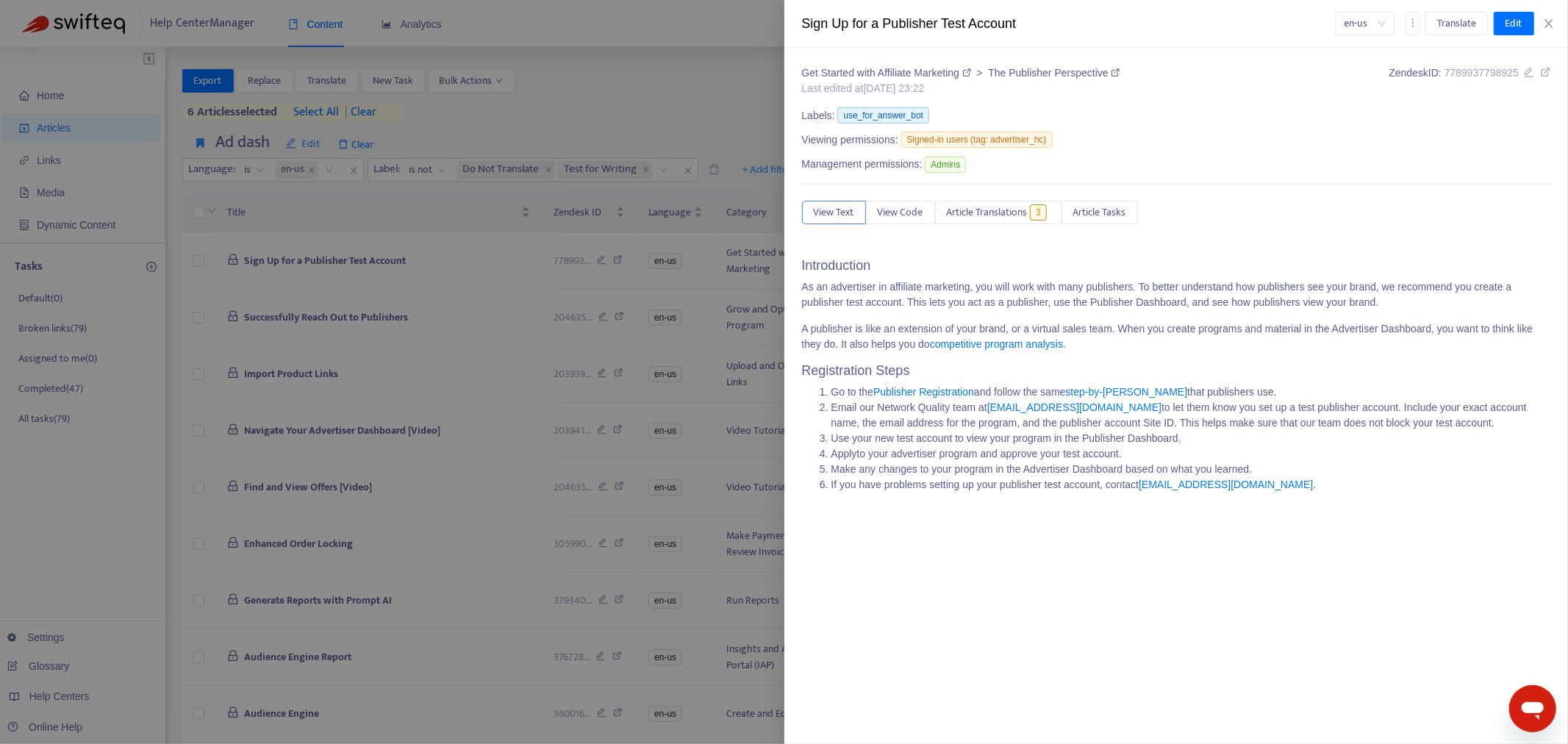
click at [968, 190] on div "Get Started with Affiliate Marketing > The Publisher Perspective Last edited at…" at bounding box center [1177, 284] width 749 height 438
click at [975, 216] on span "Article Translations" at bounding box center [987, 212] width 81 height 16
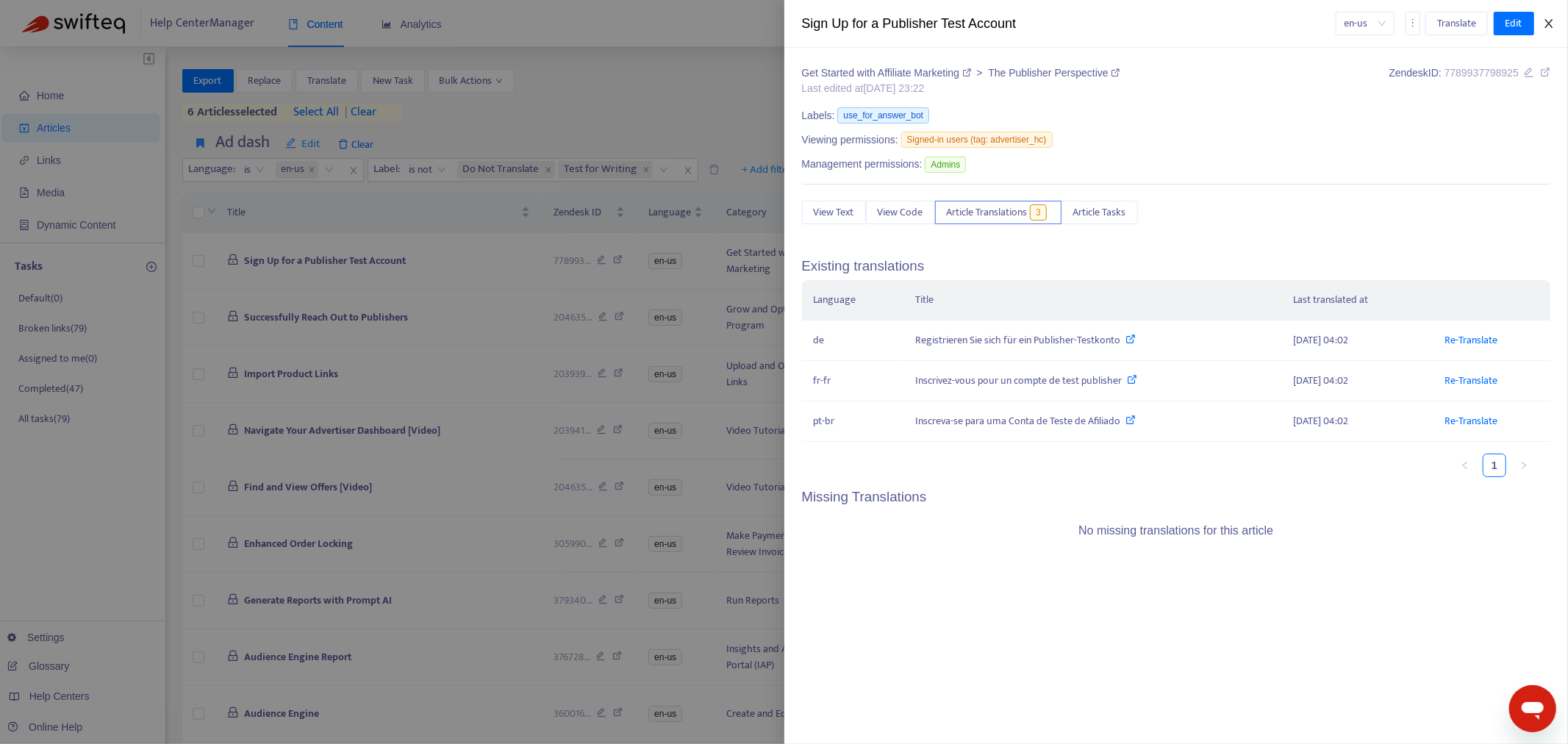
click at [1549, 23] on icon "close" at bounding box center [1548, 23] width 8 height 9
